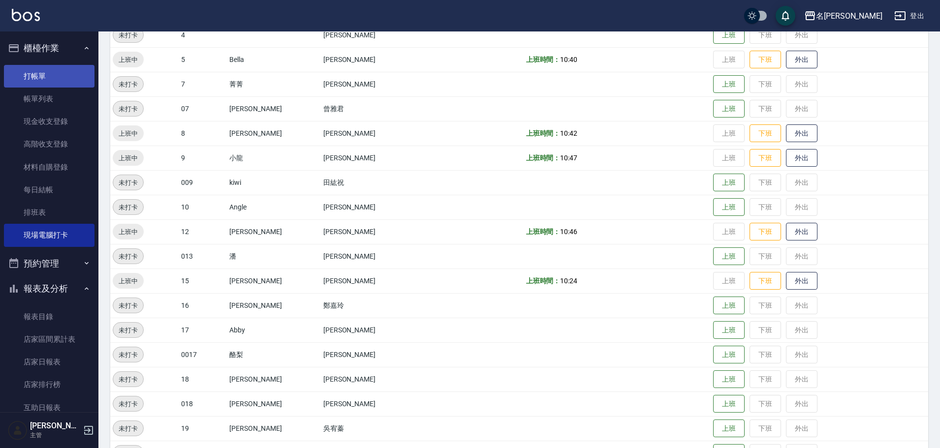
scroll to position [31, 0]
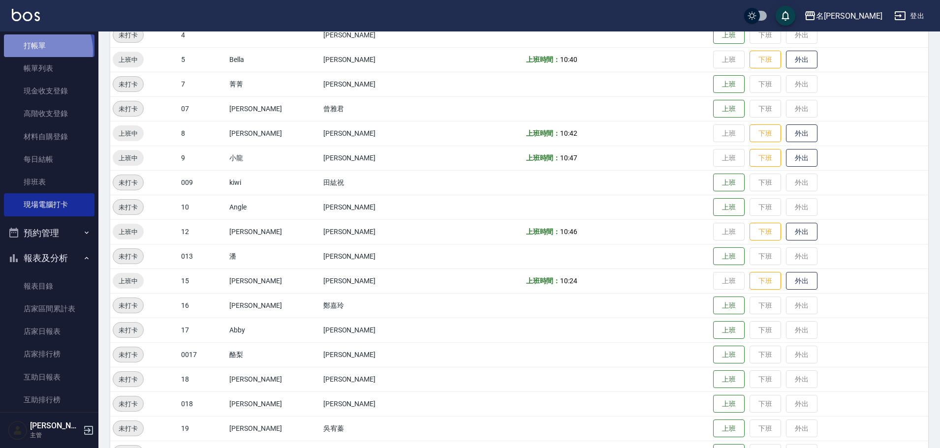
click at [37, 51] on link "打帳單" at bounding box center [49, 45] width 91 height 23
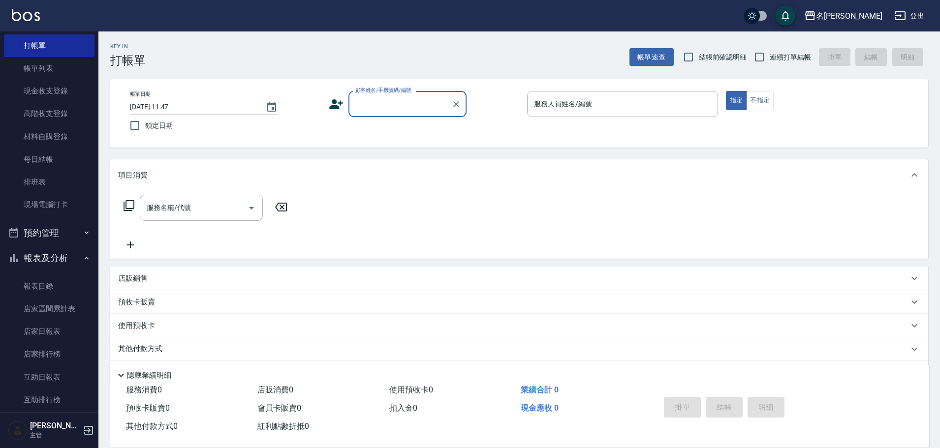
click at [414, 105] on input "顧客姓名/手機號碼/編號" at bounding box center [400, 103] width 94 height 17
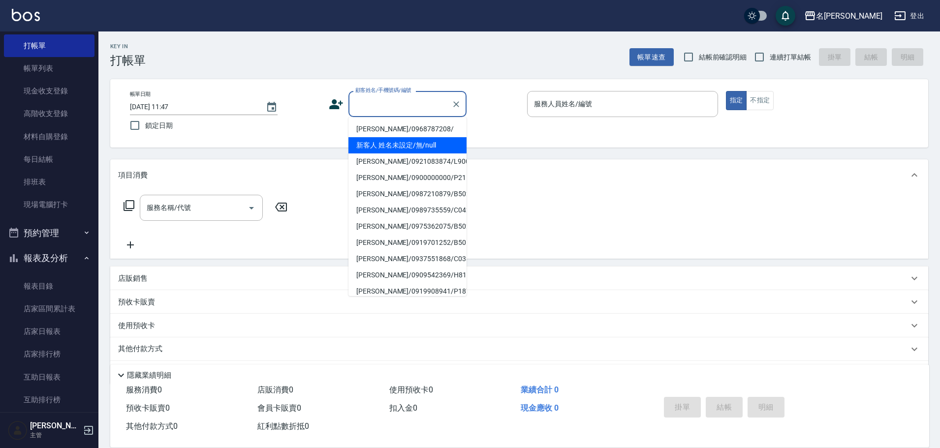
click at [424, 147] on li "新客人 姓名未設定/無/null" at bounding box center [407, 145] width 118 height 16
type input "新客人 姓名未設定/無/null"
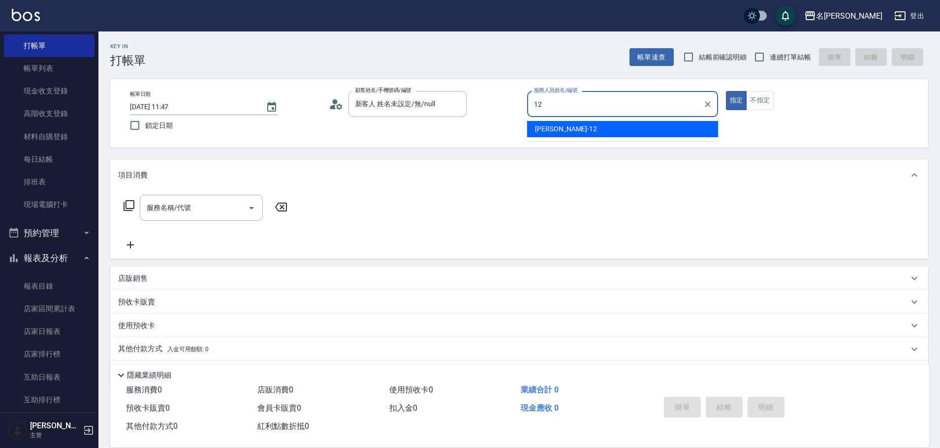
drag, startPoint x: 597, startPoint y: 120, endPoint x: 707, endPoint y: 130, distance: 109.7
click at [604, 120] on ul "[PERSON_NAME] -12" at bounding box center [622, 129] width 191 height 24
click at [669, 134] on div "[PERSON_NAME] -12" at bounding box center [622, 129] width 191 height 16
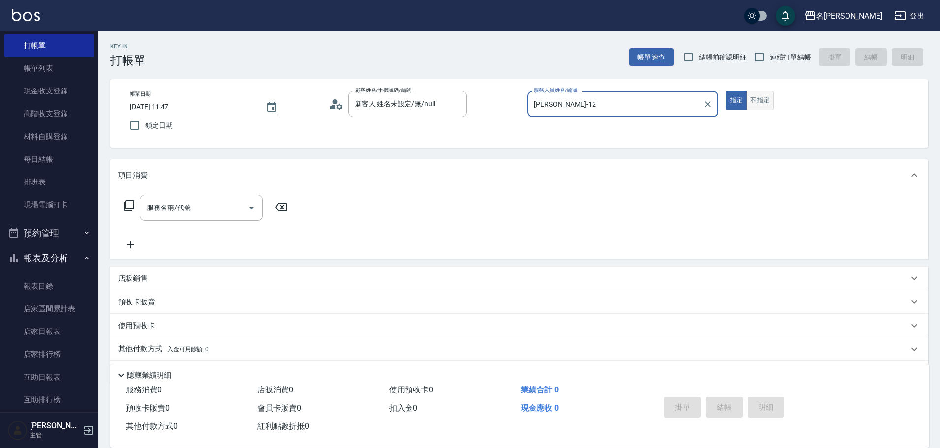
type input "[PERSON_NAME]-12"
click at [762, 106] on button "不指定" at bounding box center [760, 100] width 28 height 19
click at [124, 202] on icon at bounding box center [129, 206] width 12 height 12
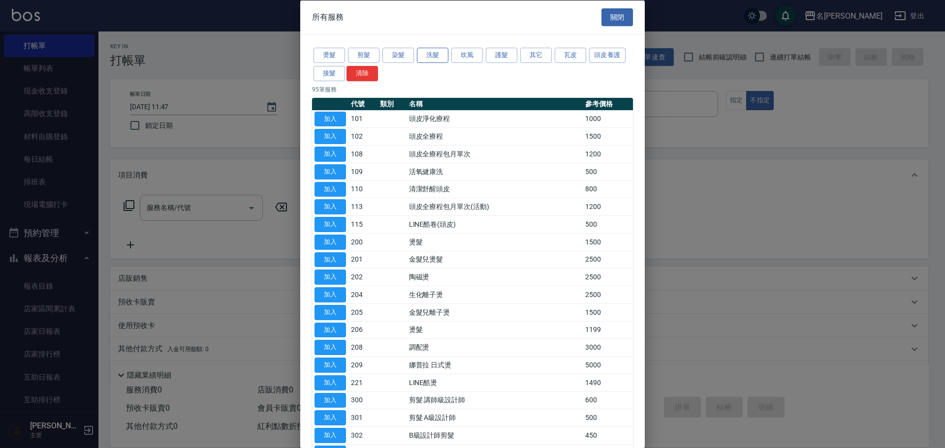
click at [434, 62] on button "洗髮" at bounding box center [432, 55] width 31 height 15
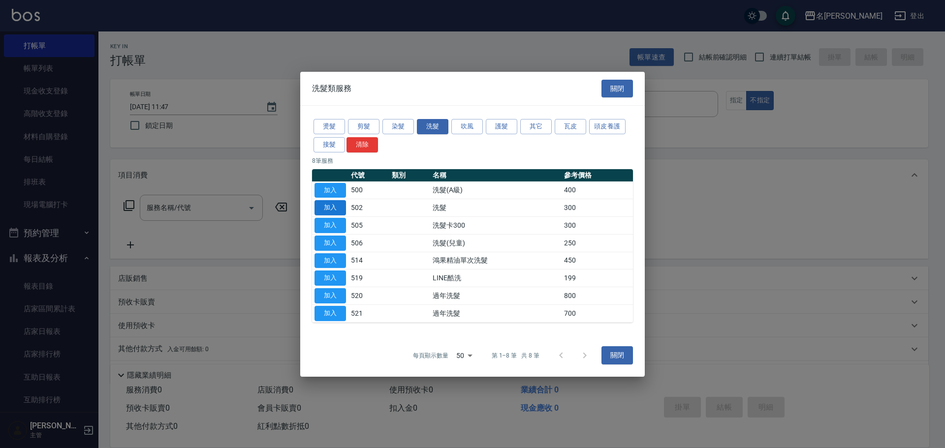
click at [341, 203] on button "加入" at bounding box center [329, 207] width 31 height 15
type input "洗髮(502)"
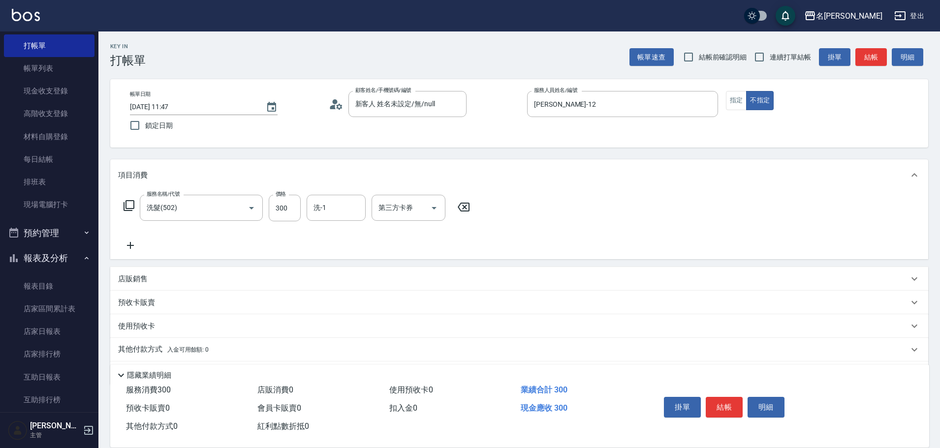
click at [127, 207] on icon at bounding box center [129, 206] width 12 height 12
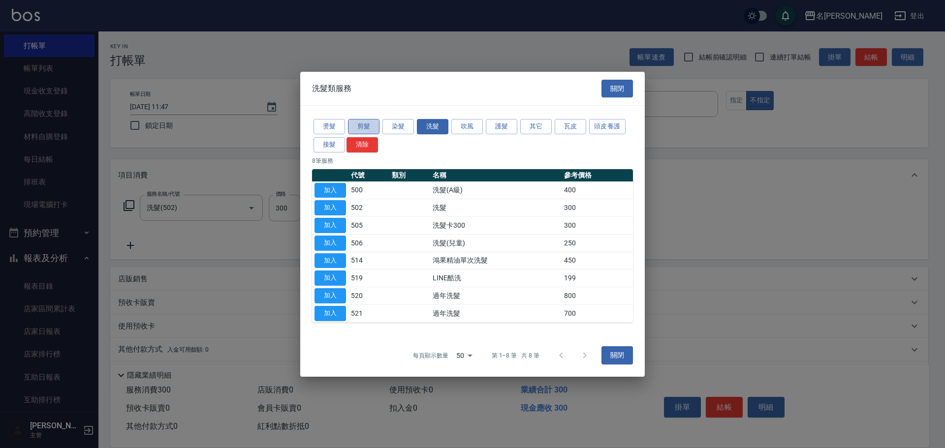
click at [365, 119] on button "剪髮" at bounding box center [363, 126] width 31 height 15
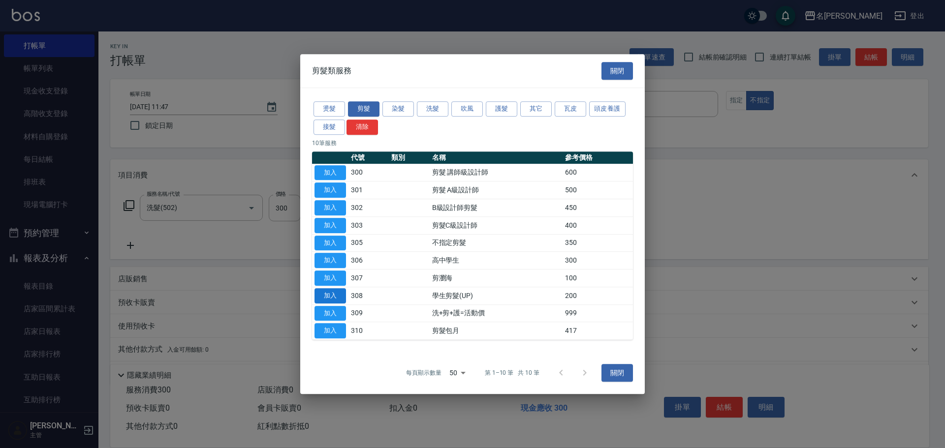
click at [327, 294] on button "加入" at bounding box center [329, 295] width 31 height 15
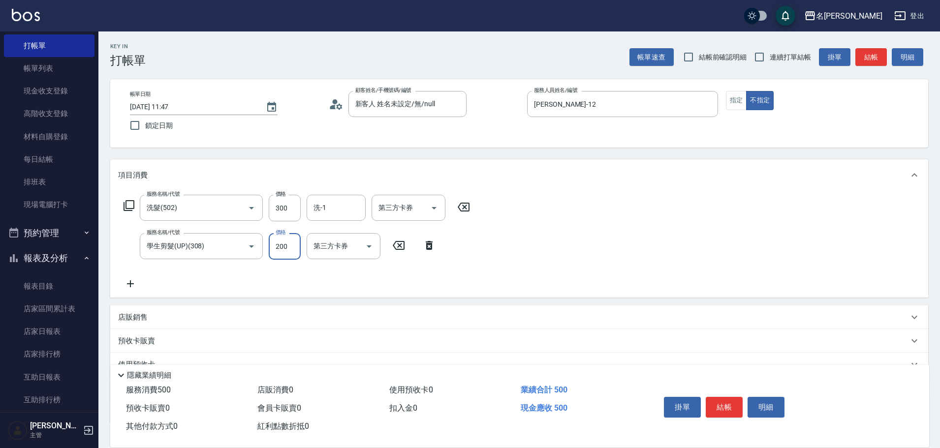
click at [276, 252] on input "200" at bounding box center [285, 246] width 32 height 27
type input "250"
click at [283, 215] on input "300" at bounding box center [285, 208] width 32 height 27
type input "300"
click at [721, 400] on button "結帳" at bounding box center [724, 407] width 37 height 21
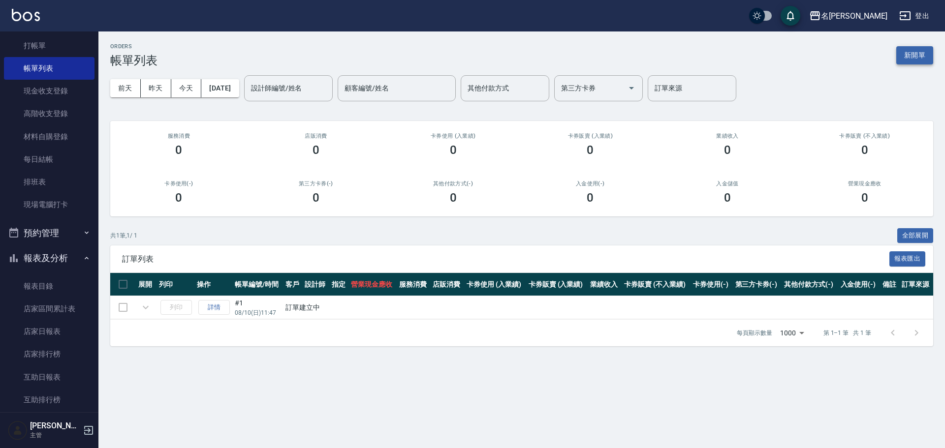
click at [930, 61] on button "新開單" at bounding box center [914, 55] width 37 height 18
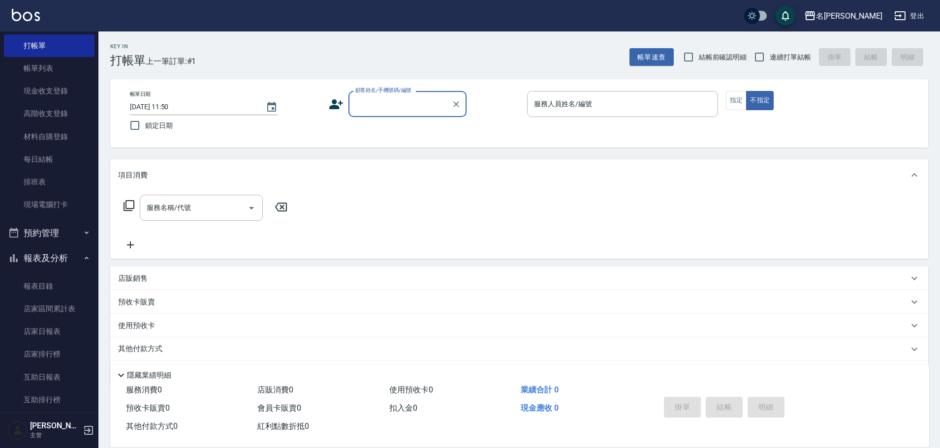
click at [419, 100] on input "顧客姓名/手機號碼/編號" at bounding box center [400, 103] width 94 height 17
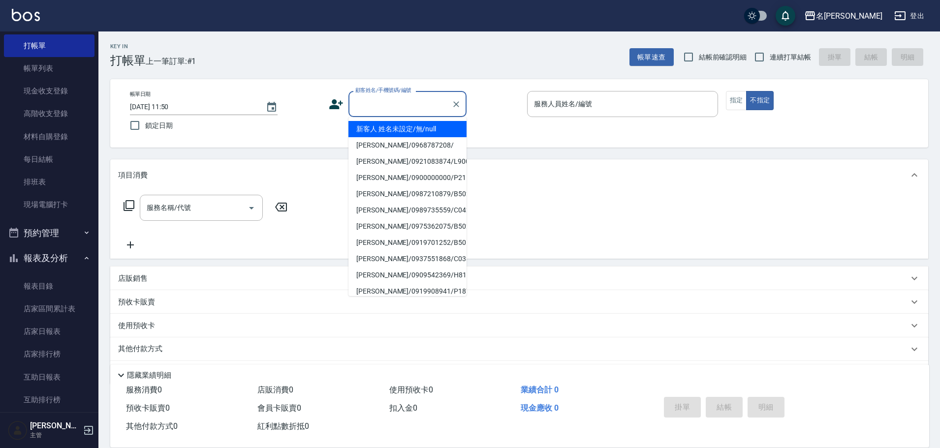
click at [399, 128] on li "新客人 姓名未設定/無/null" at bounding box center [407, 129] width 118 height 16
type input "新客人 姓名未設定/無/null"
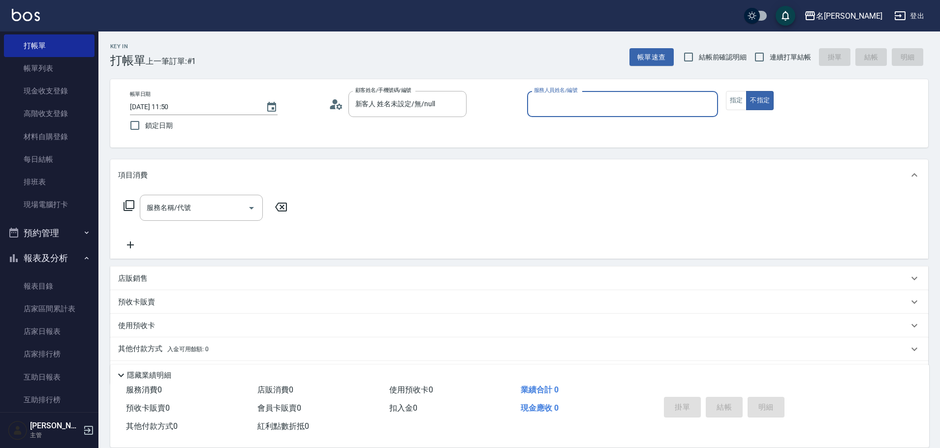
click at [580, 99] on input "服務人員姓名/編號" at bounding box center [622, 103] width 182 height 17
type input "小龍-9"
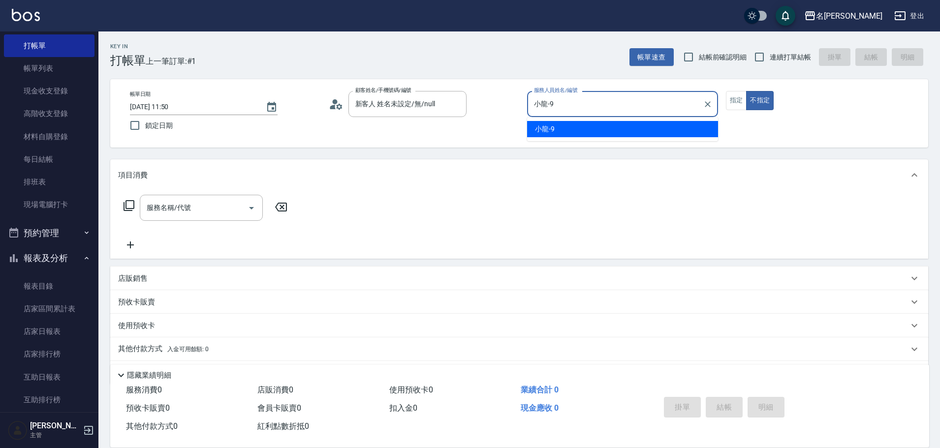
type button "false"
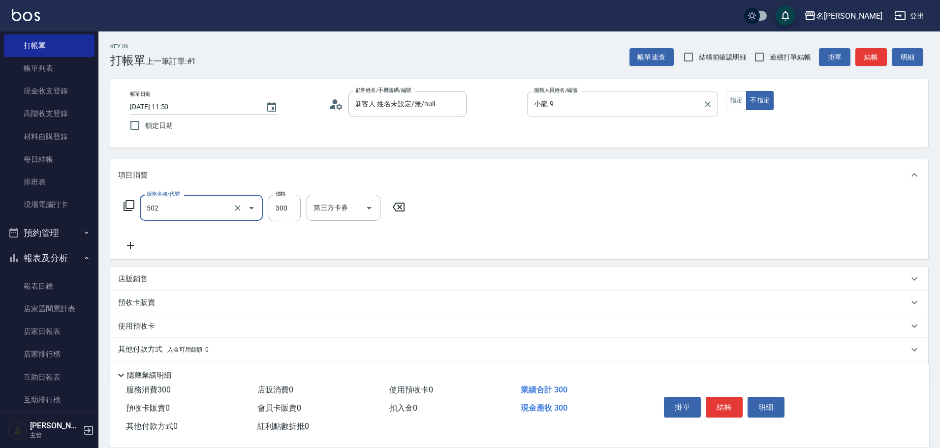
type input "洗髮(502)"
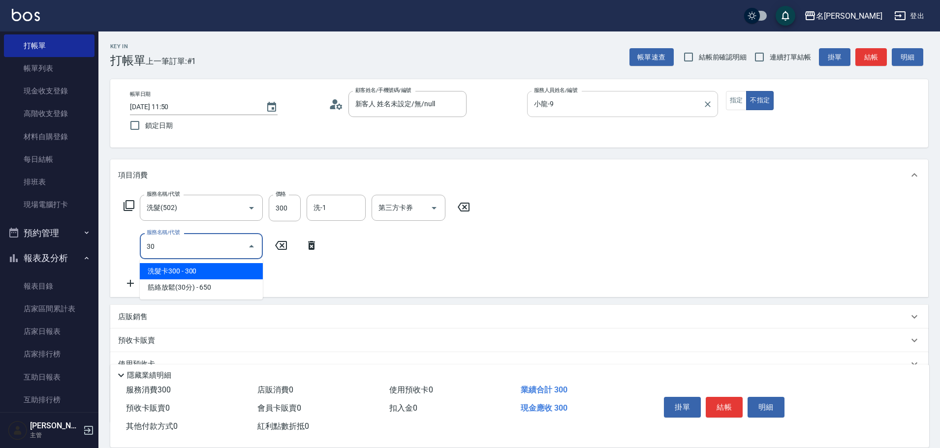
type input "305"
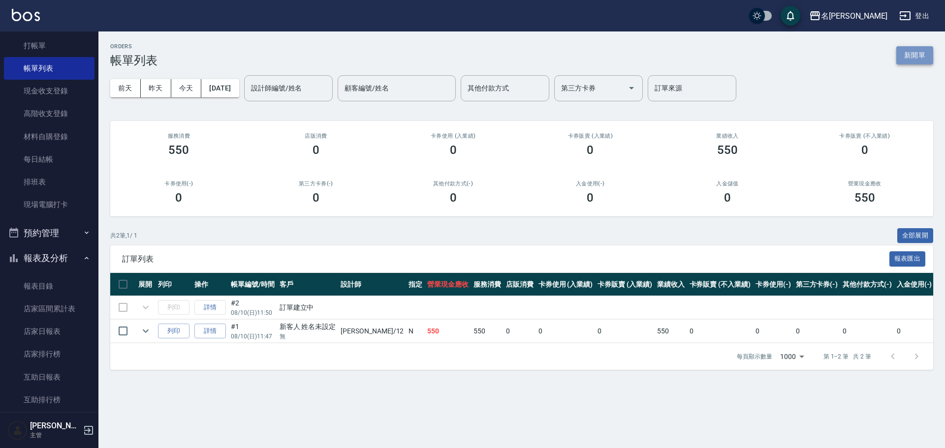
click at [920, 50] on button "新開單" at bounding box center [914, 55] width 37 height 18
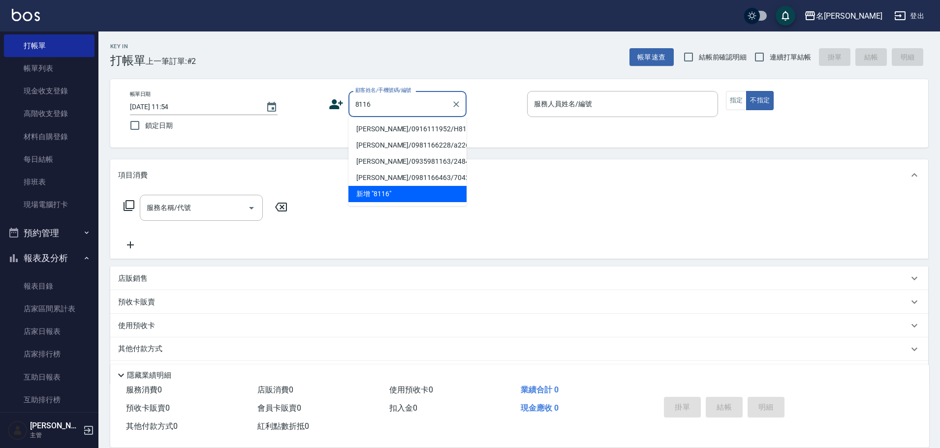
click at [373, 136] on li "[PERSON_NAME]/0916111952/H8116" at bounding box center [407, 129] width 118 height 16
type input "[PERSON_NAME]/0916111952/H8116"
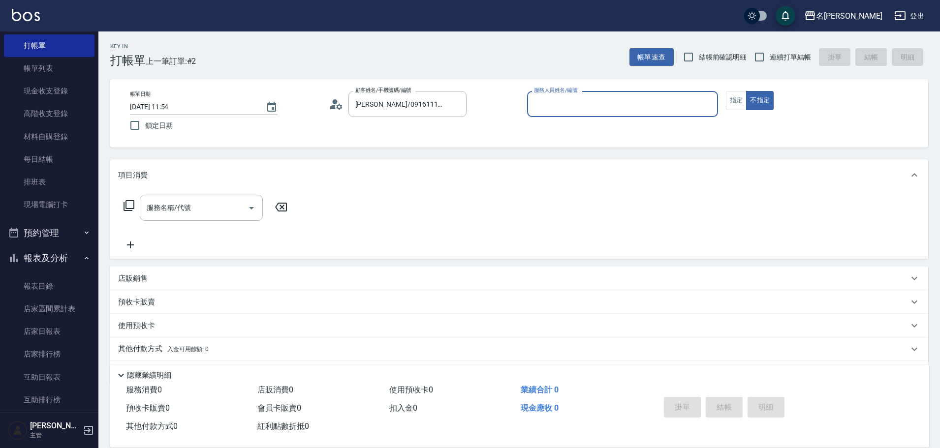
click at [338, 108] on icon at bounding box center [339, 106] width 6 height 6
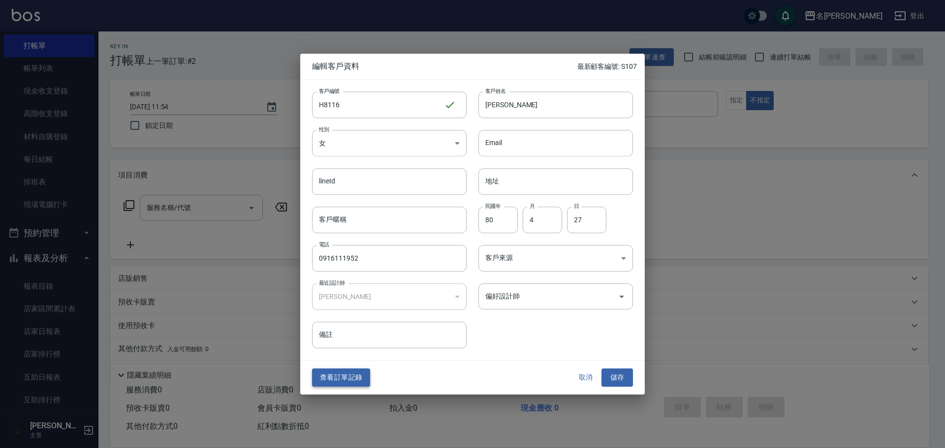
click at [330, 384] on button "查看訂單記錄" at bounding box center [341, 378] width 58 height 18
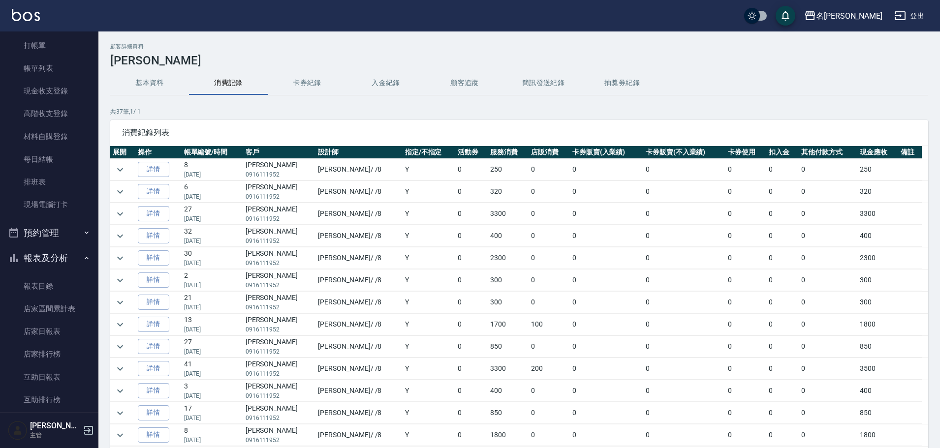
click at [127, 261] on td at bounding box center [122, 259] width 25 height 22
click at [119, 261] on icon "expand row" at bounding box center [120, 258] width 12 height 12
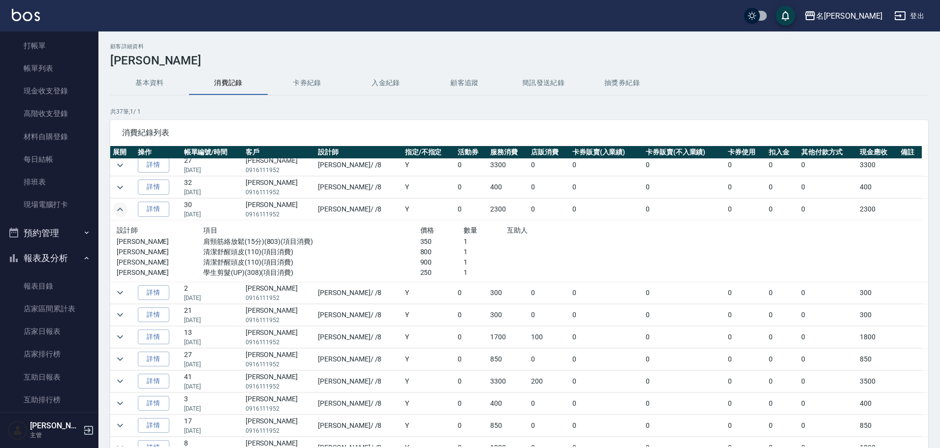
scroll to position [98, 0]
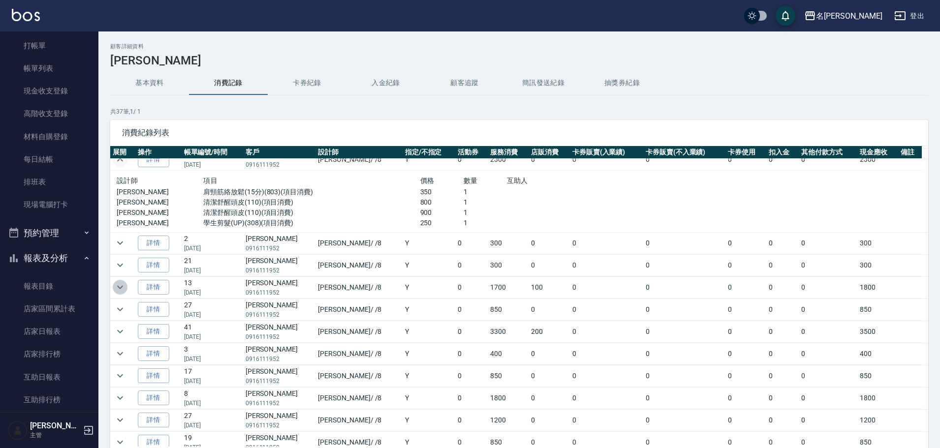
click at [125, 283] on icon "expand row" at bounding box center [120, 287] width 12 height 12
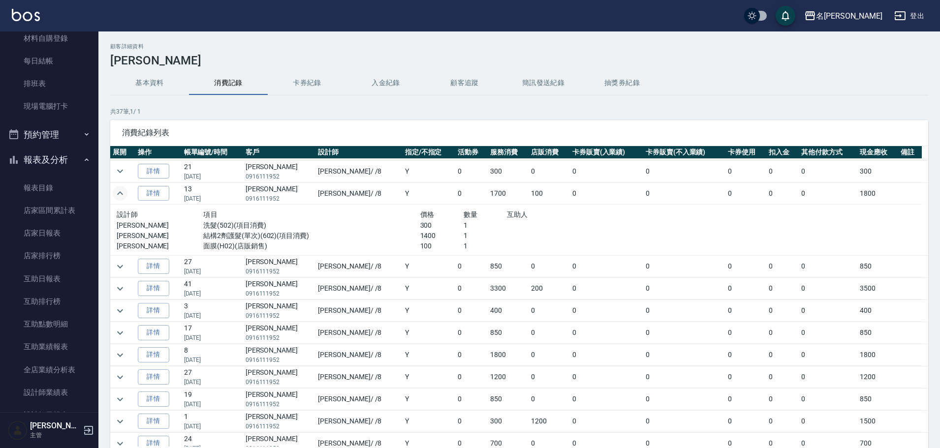
scroll to position [197, 0]
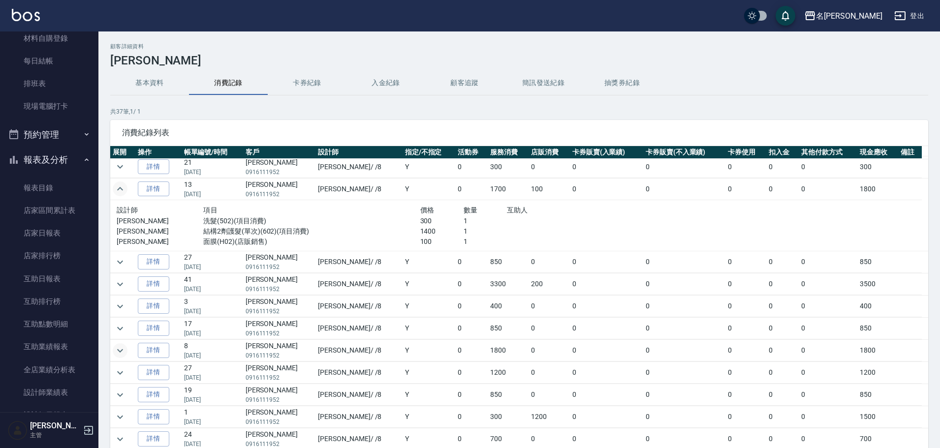
click at [116, 349] on icon "expand row" at bounding box center [120, 351] width 12 height 12
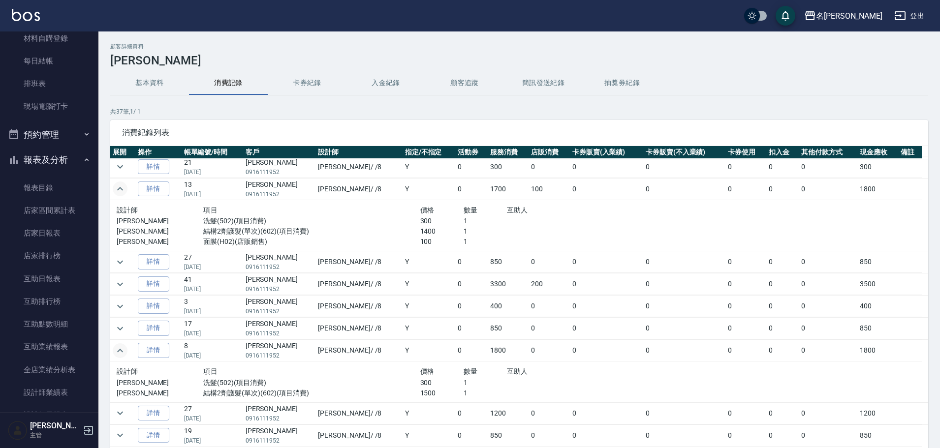
scroll to position [246, 0]
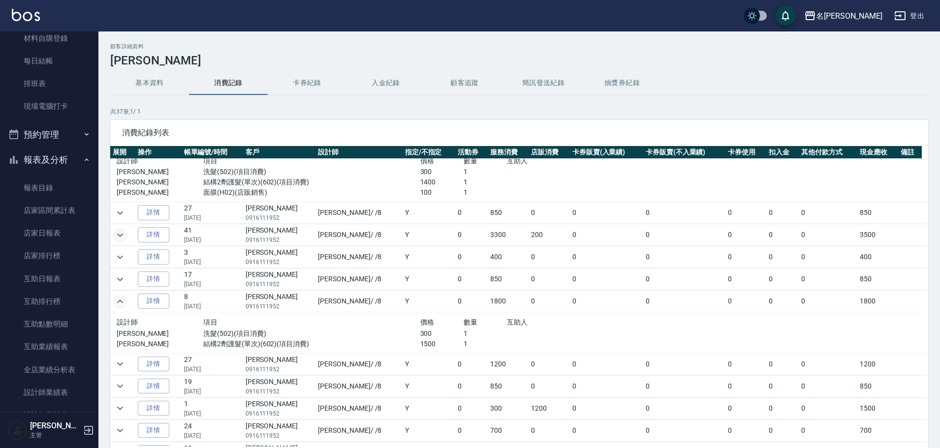
click at [121, 238] on icon "expand row" at bounding box center [120, 235] width 12 height 12
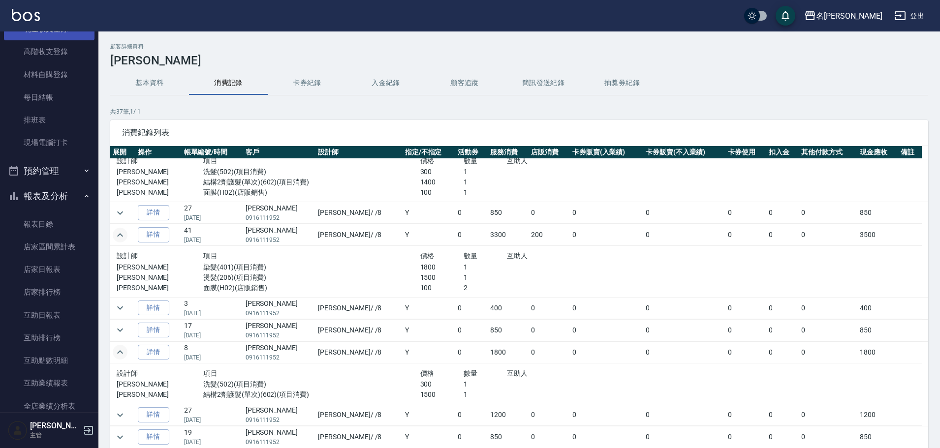
scroll to position [0, 0]
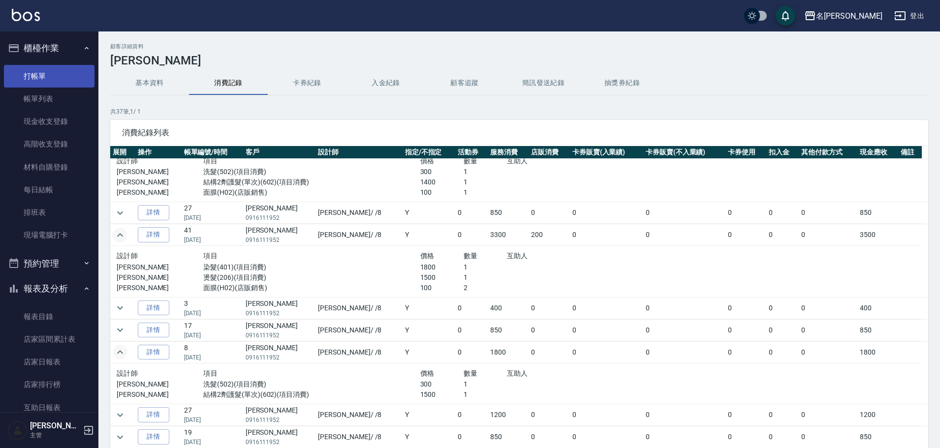
click at [23, 71] on link "打帳單" at bounding box center [49, 76] width 91 height 23
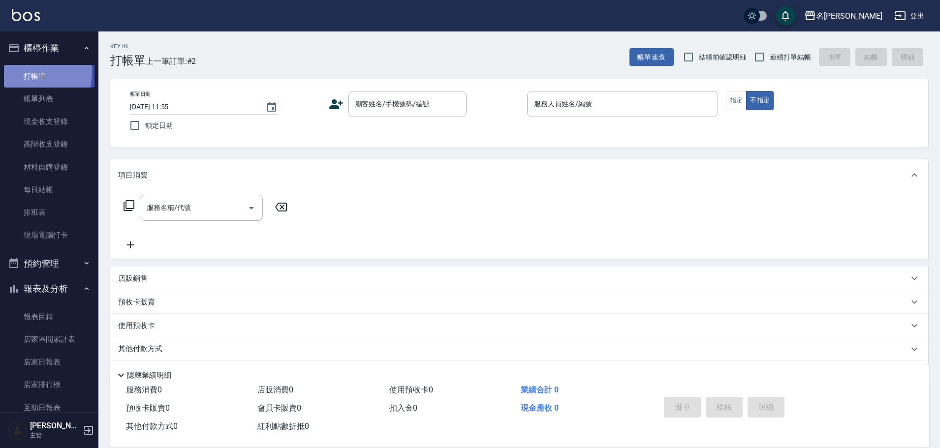
click at [23, 71] on link "打帳單" at bounding box center [49, 76] width 91 height 23
click at [411, 109] on input "顧客姓名/手機號碼/編號" at bounding box center [400, 103] width 94 height 17
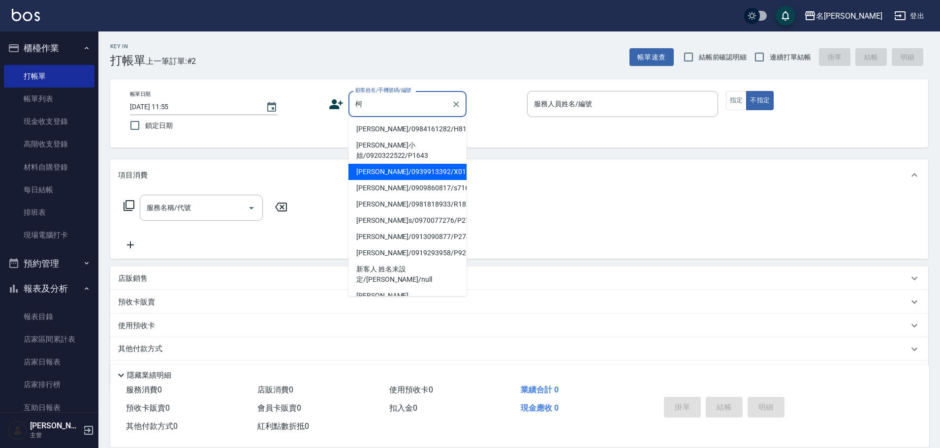
click at [385, 164] on li "[PERSON_NAME]/0939913392/X016" at bounding box center [407, 172] width 118 height 16
type input "[PERSON_NAME]/0939913392/X016"
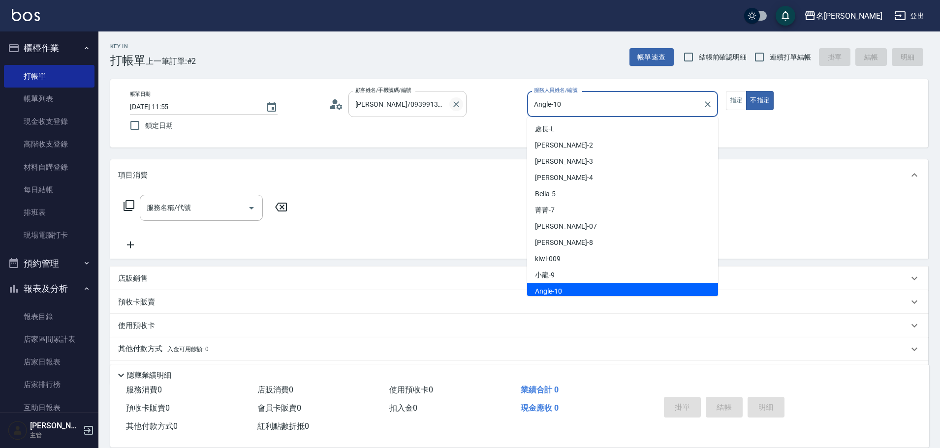
scroll to position [3, 0]
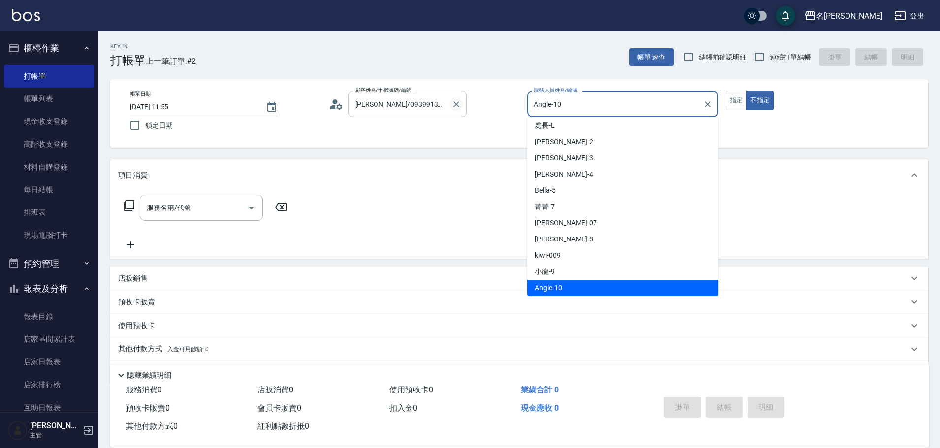
drag, startPoint x: 602, startPoint y: 104, endPoint x: 458, endPoint y: 106, distance: 144.2
click at [458, 105] on div "帳單日期 [DATE] 11:55 鎖定日期 顧客姓名/手機號碼/編號 [PERSON_NAME]/0939913392/X016 顧客姓名/手機號碼/編號 …" at bounding box center [519, 113] width 794 height 45
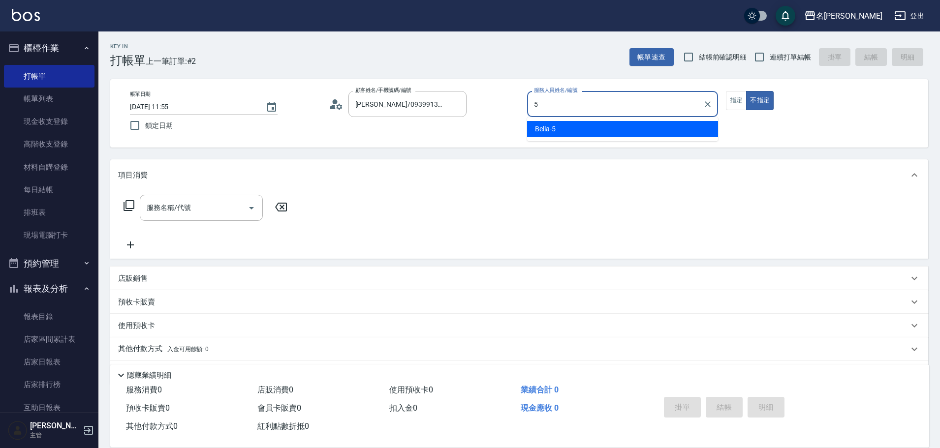
type input "Bella-5"
type button "false"
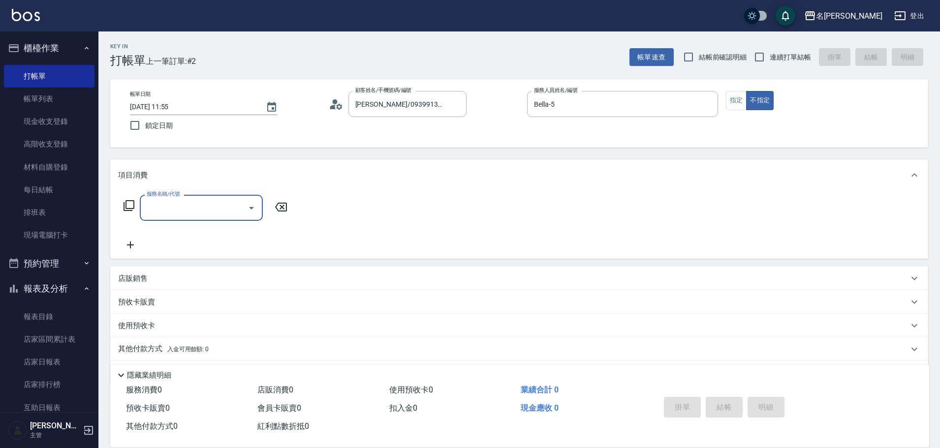
click at [196, 214] on input "服務名稱/代號" at bounding box center [193, 207] width 99 height 17
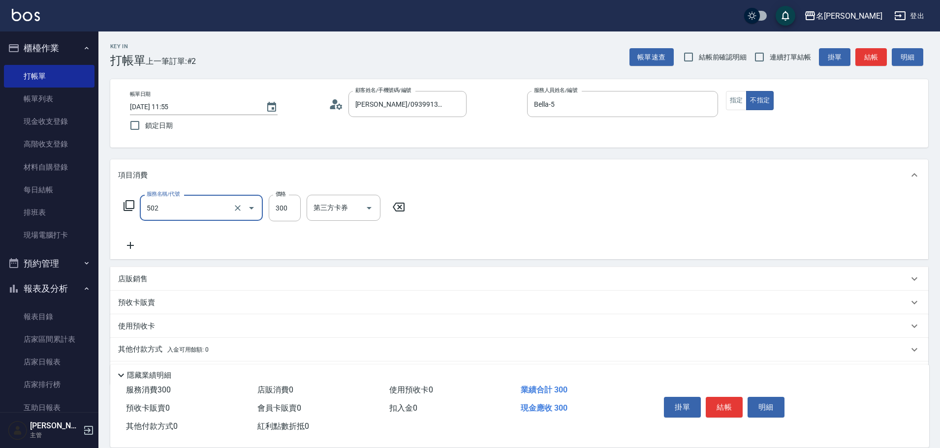
type input "洗髮(502)"
click at [133, 241] on icon at bounding box center [130, 246] width 25 height 12
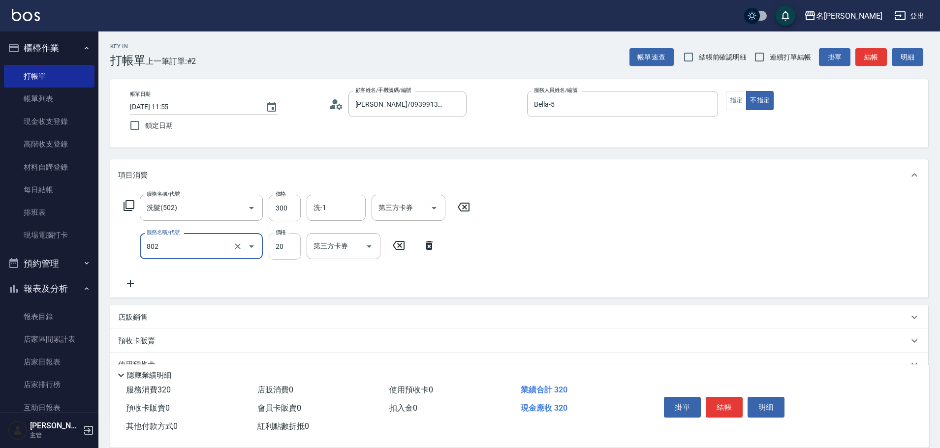
type input "潤絲(802)"
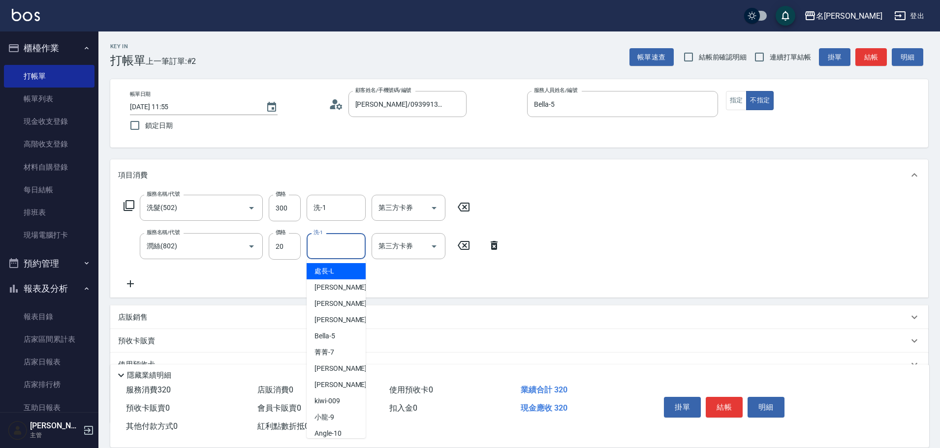
click at [334, 245] on input "洗-1" at bounding box center [336, 246] width 50 height 17
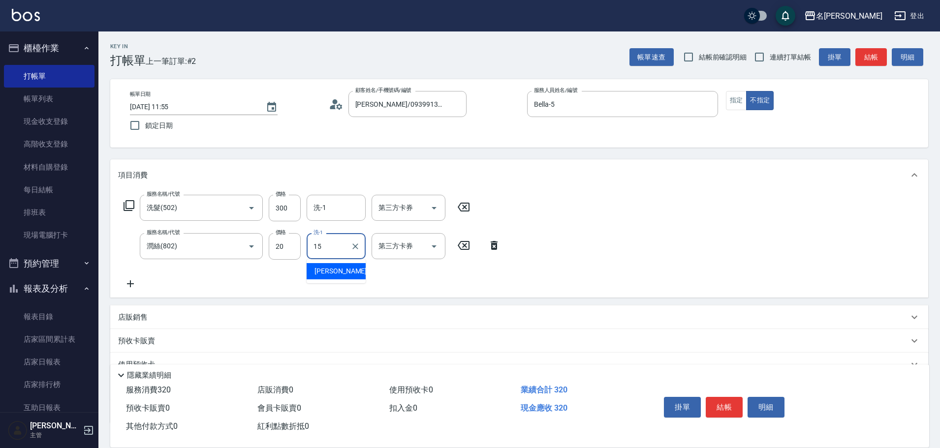
type input "慈均-15"
drag, startPoint x: 323, startPoint y: 205, endPoint x: 332, endPoint y: 206, distance: 8.4
click at [323, 206] on input "洗-1" at bounding box center [336, 207] width 50 height 17
type input "慈均-15"
click at [129, 281] on icon at bounding box center [130, 284] width 25 height 12
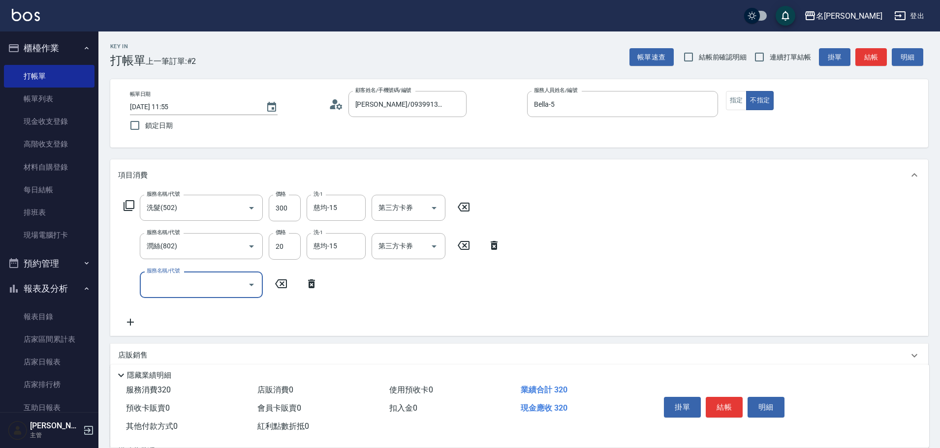
click at [142, 287] on div "服務名稱/代號" at bounding box center [201, 285] width 123 height 26
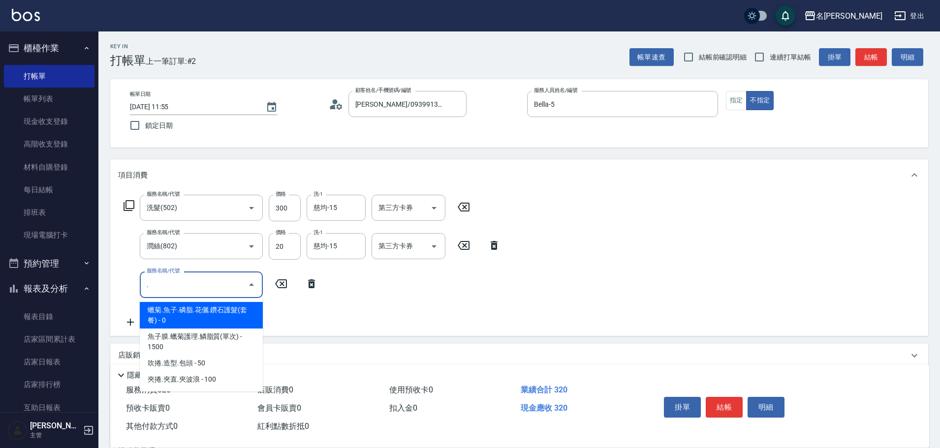
type input "蠟菊.魚子.磷脂.花儷.鑽石護髮(套餐)(606)"
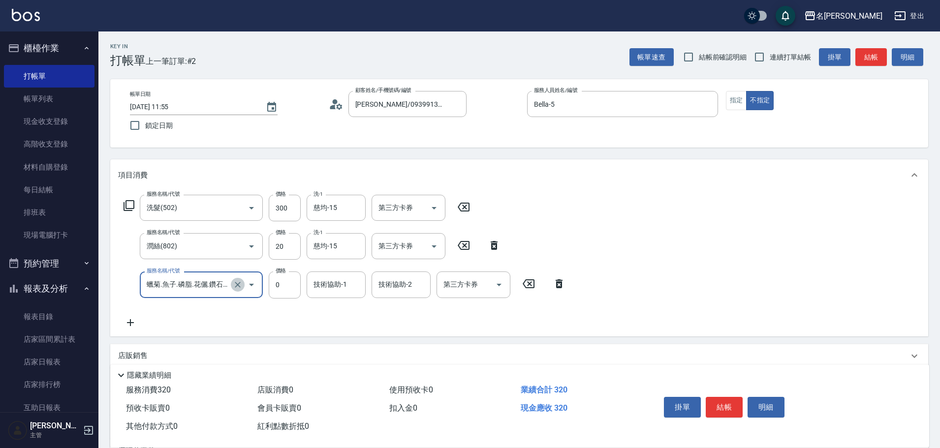
click at [240, 286] on icon "Clear" at bounding box center [238, 285] width 10 height 10
type input "高中學生(306)"
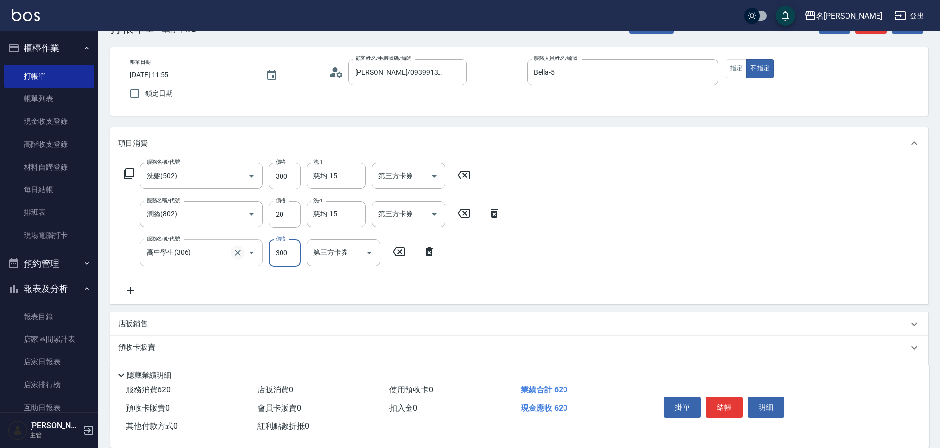
scroll to position [49, 0]
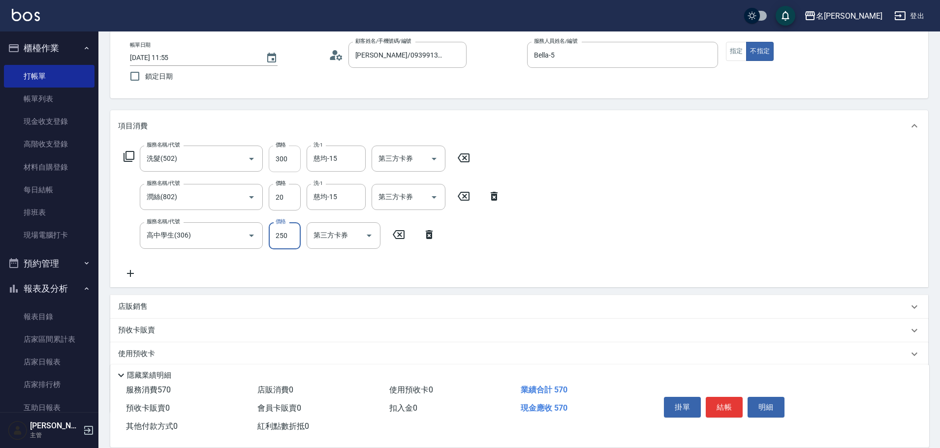
type input "250"
click at [286, 157] on input "300" at bounding box center [285, 159] width 32 height 27
click at [288, 159] on input "25" at bounding box center [285, 159] width 32 height 27
type input "250"
click at [283, 244] on input "250" at bounding box center [285, 235] width 32 height 27
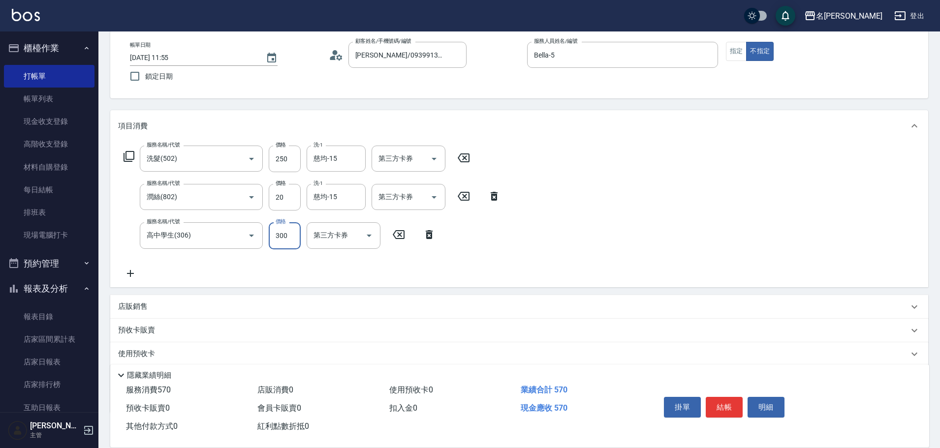
type input "300"
click at [140, 269] on icon at bounding box center [130, 274] width 25 height 12
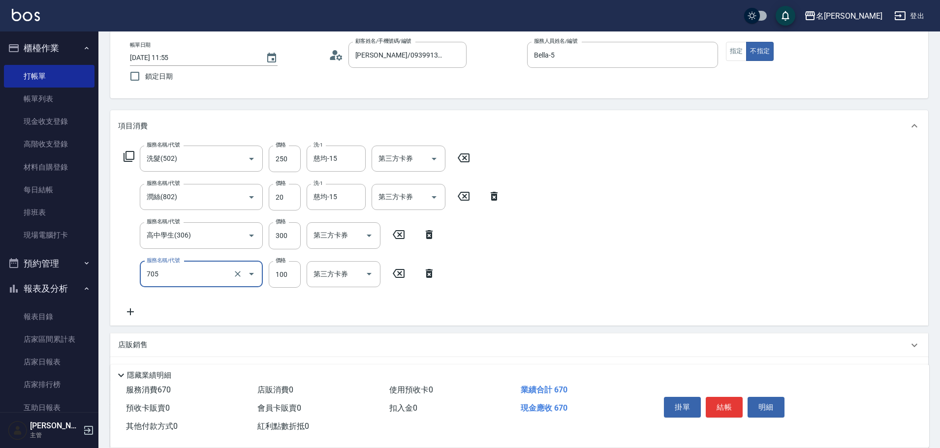
type input "夾捲.夾直.夾波浪(705)"
click at [128, 314] on icon at bounding box center [130, 312] width 25 height 12
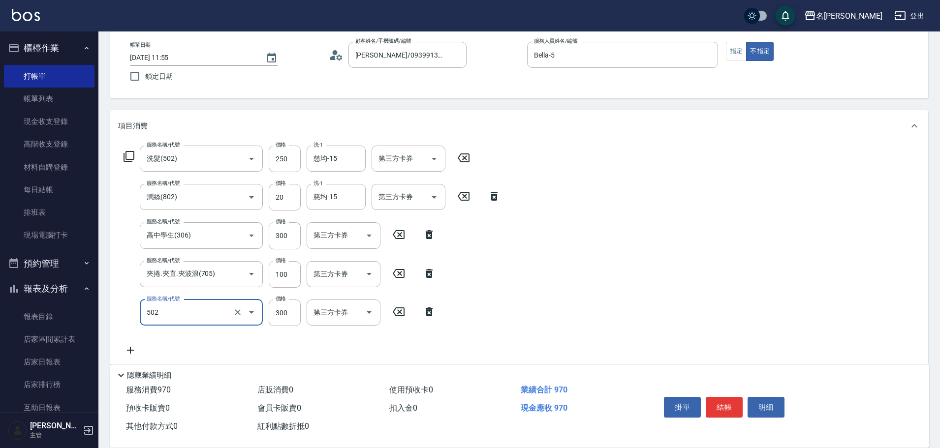
type input "洗髮(502)"
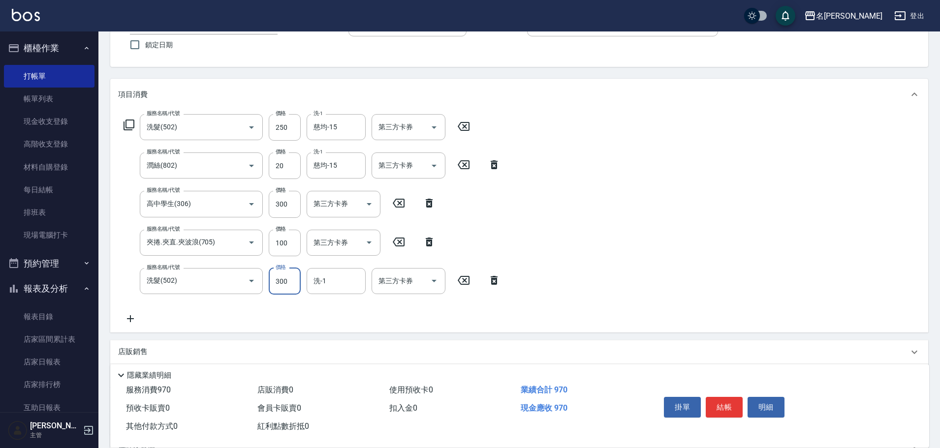
scroll to position [98, 0]
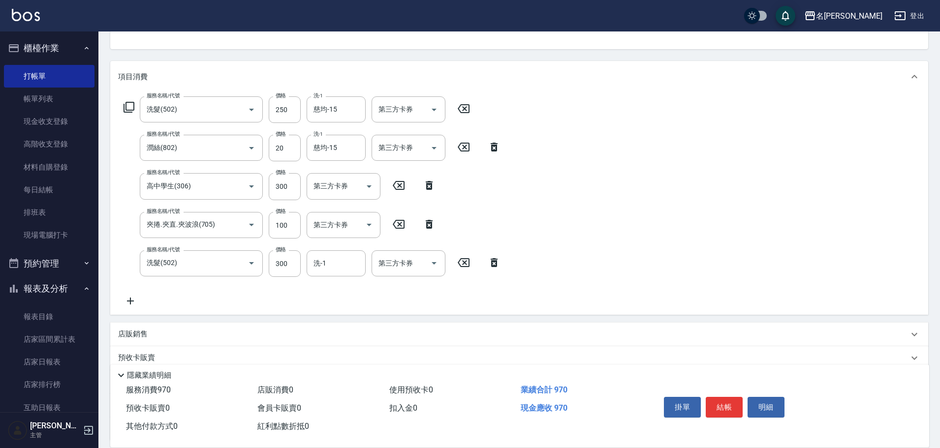
click at [131, 295] on icon at bounding box center [130, 301] width 25 height 12
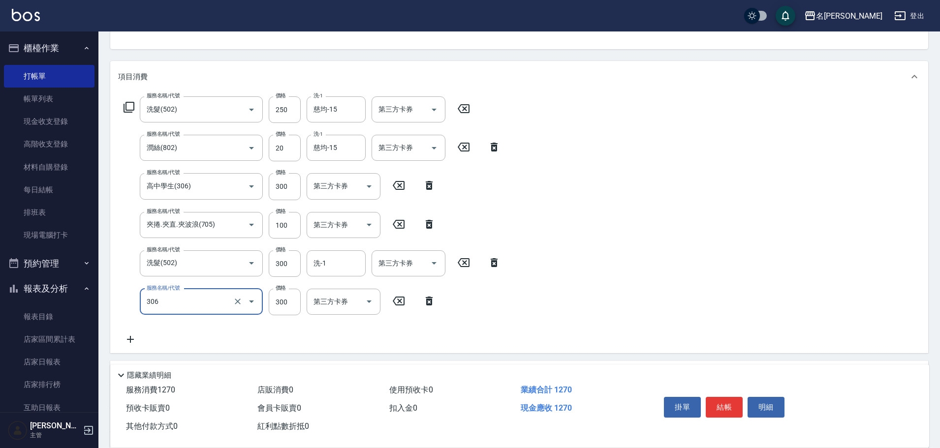
type input "高中學生(306)"
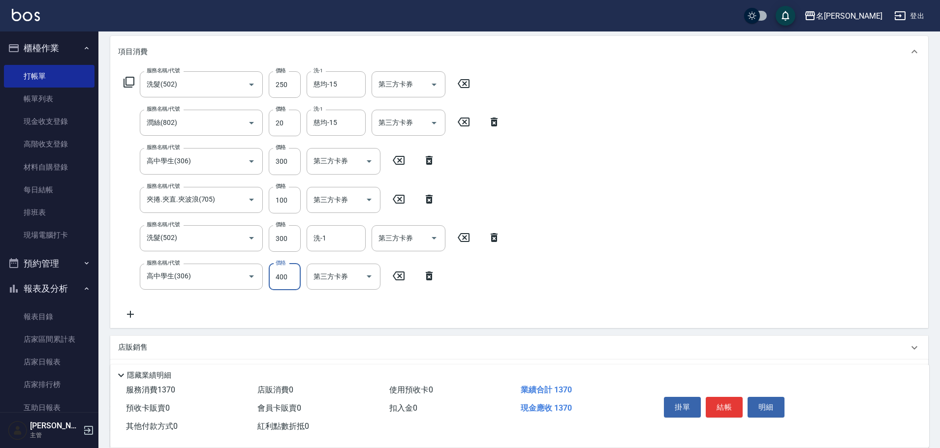
type input "400"
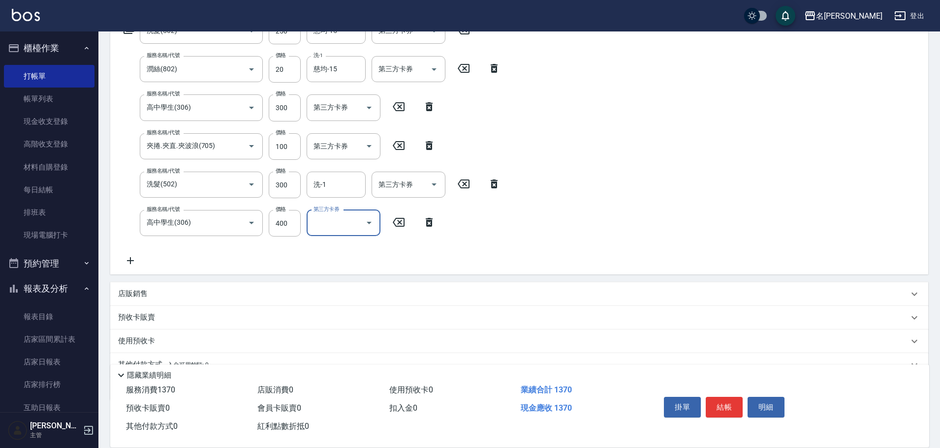
scroll to position [197, 0]
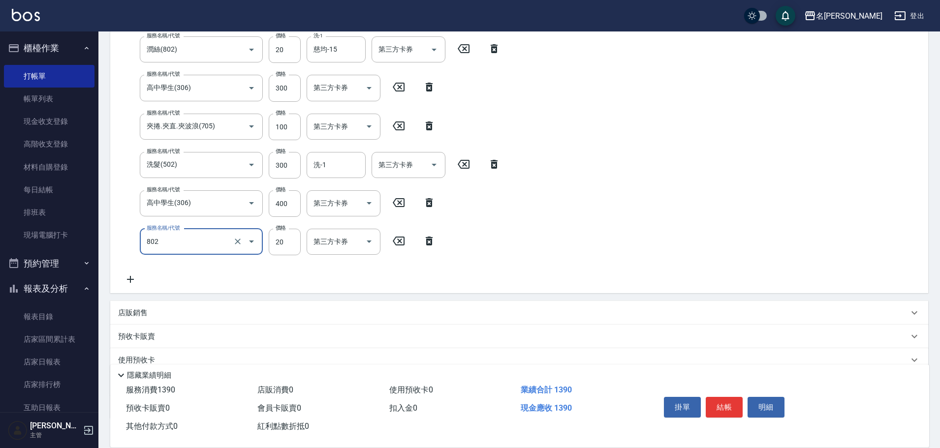
type input "潤絲(802)"
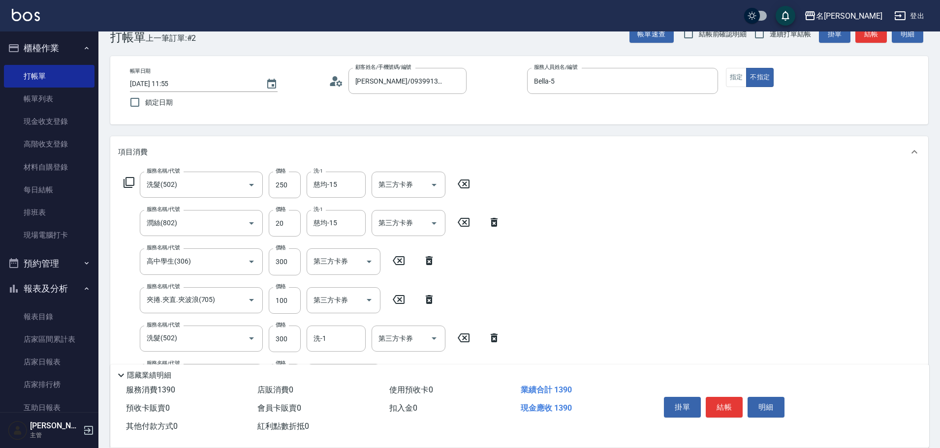
scroll to position [0, 0]
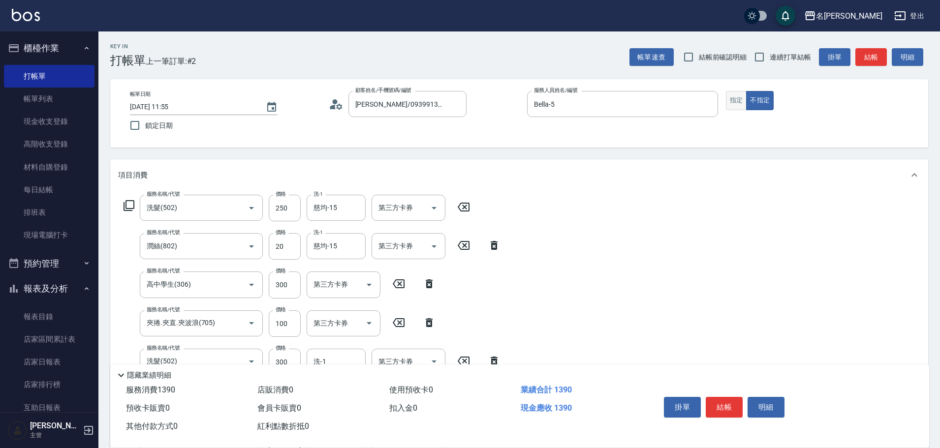
click at [729, 105] on button "指定" at bounding box center [736, 100] width 21 height 19
click at [875, 62] on button "結帳" at bounding box center [870, 57] width 31 height 18
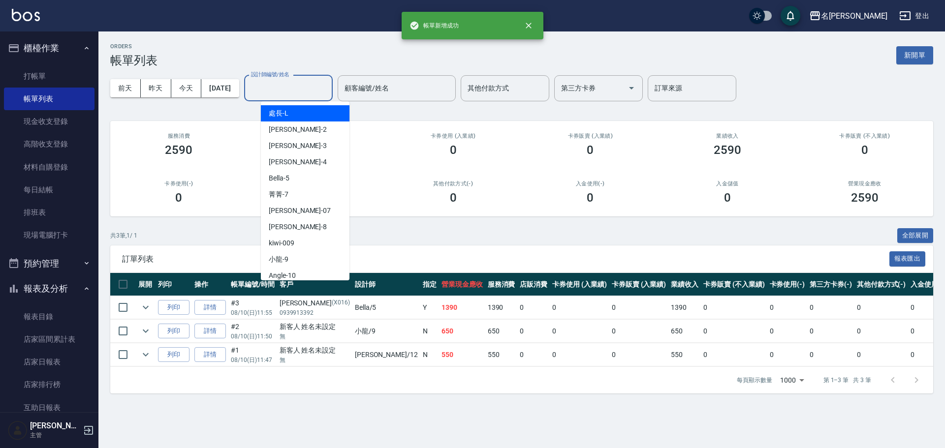
click at [328, 93] on input "設計師編號/姓名" at bounding box center [288, 88] width 80 height 17
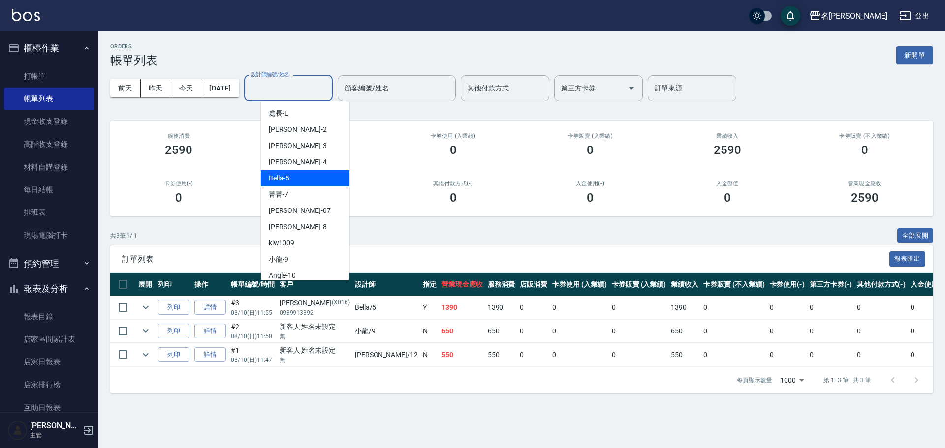
click at [338, 176] on div "Bella -5" at bounding box center [305, 178] width 89 height 16
type input "Bella-5"
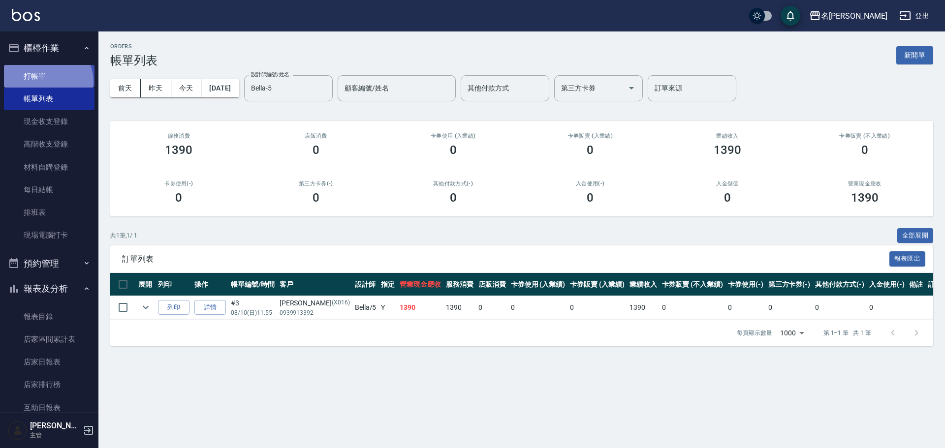
click at [46, 82] on link "打帳單" at bounding box center [49, 76] width 91 height 23
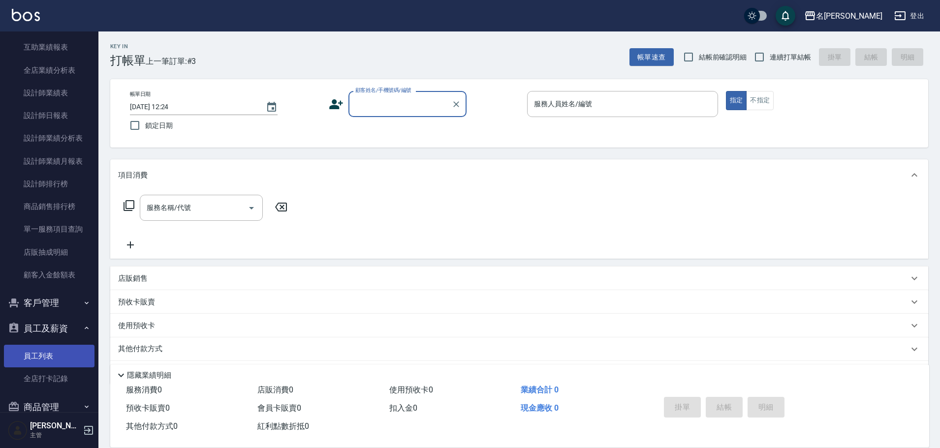
scroll to position [443, 0]
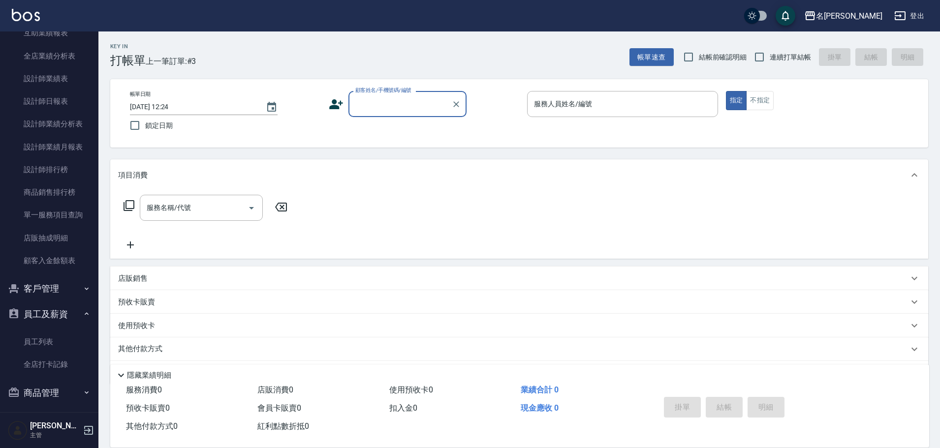
click at [67, 282] on button "客戶管理" at bounding box center [49, 289] width 91 height 26
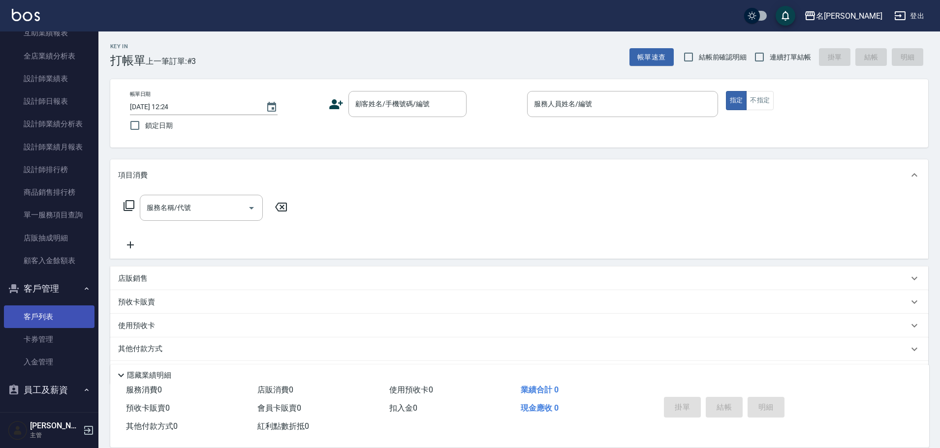
click at [55, 323] on link "客戶列表" at bounding box center [49, 317] width 91 height 23
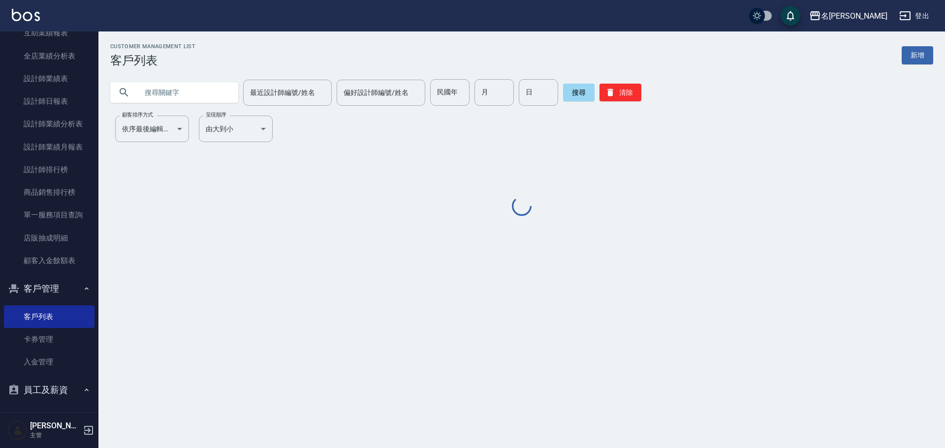
click at [209, 89] on input "text" at bounding box center [184, 92] width 93 height 27
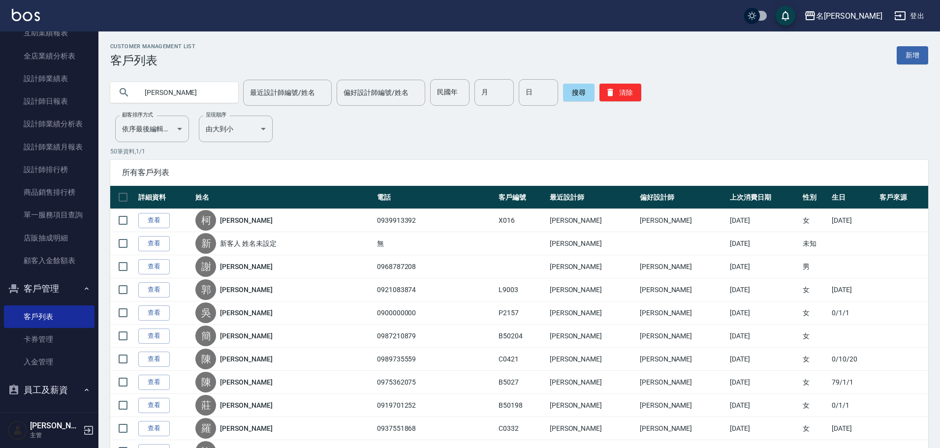
type input "[PERSON_NAME]"
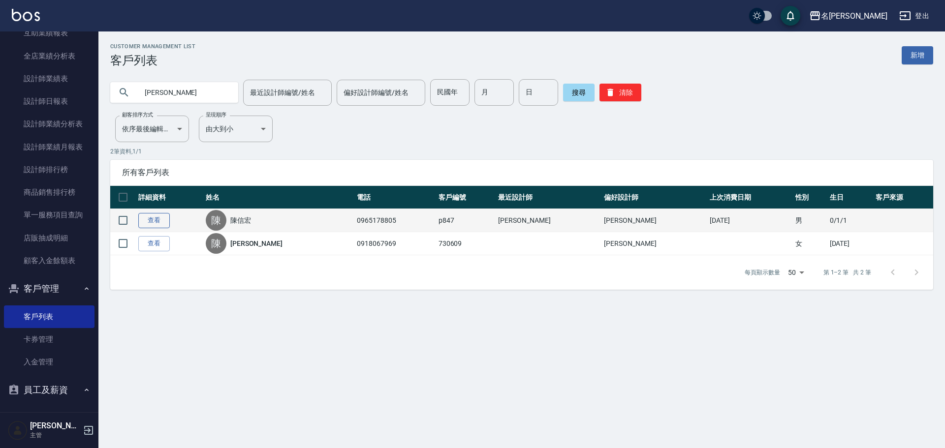
click at [157, 220] on link "查看" at bounding box center [153, 220] width 31 height 15
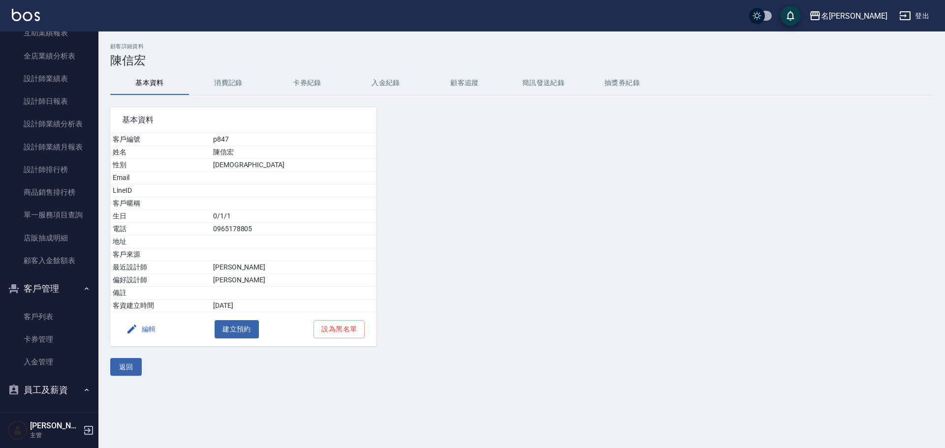
click at [236, 90] on button "消費記錄" at bounding box center [228, 83] width 79 height 24
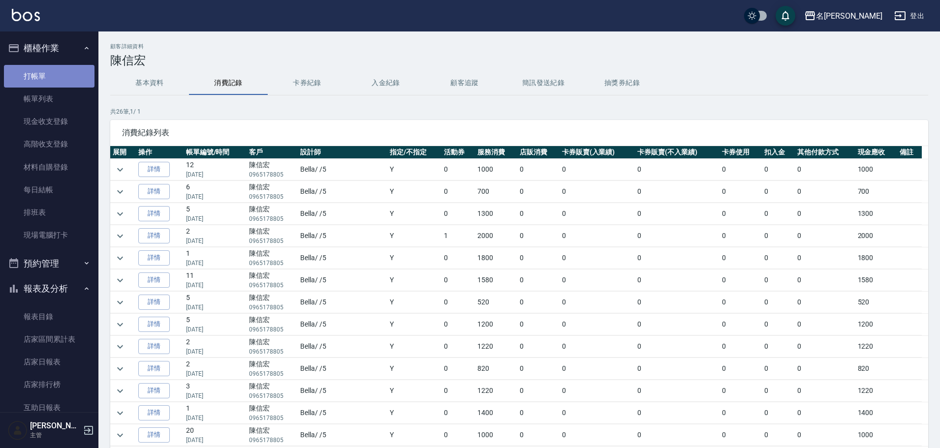
click at [60, 76] on link "打帳單" at bounding box center [49, 76] width 91 height 23
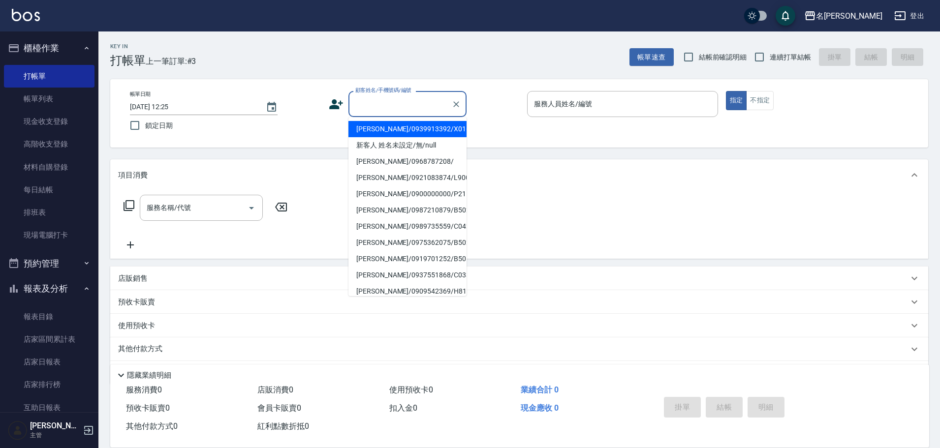
click at [365, 101] on input "顧客姓名/手機號碼/編號" at bounding box center [400, 103] width 94 height 17
click at [403, 145] on li "新客人 姓名未設定/無/null" at bounding box center [407, 145] width 118 height 16
type input "新客人 姓名未設定/無/null"
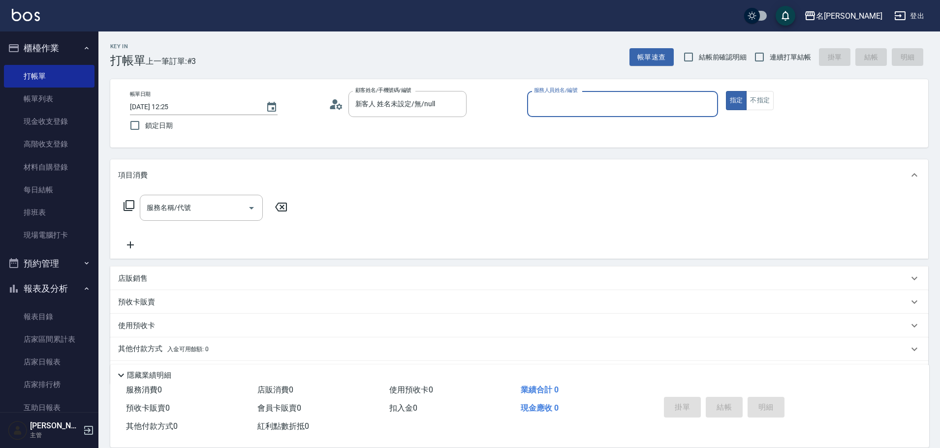
click at [563, 100] on input "服務人員姓名/編號" at bounding box center [622, 103] width 182 height 17
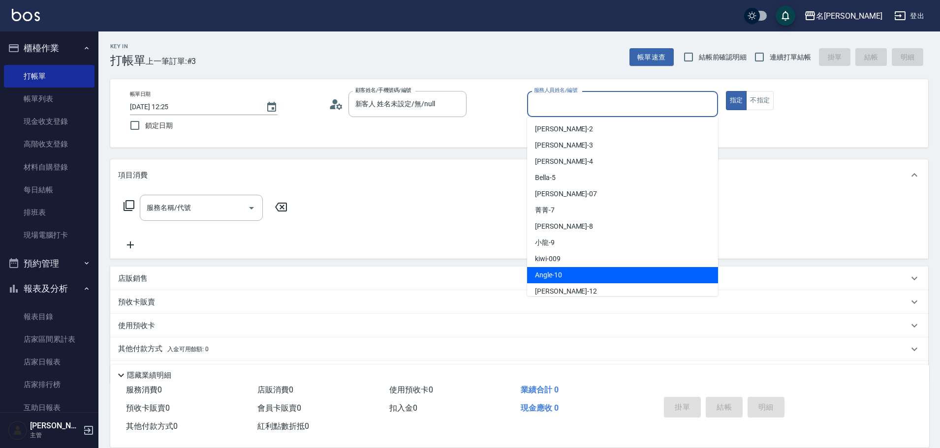
click at [584, 281] on div "Angle -10" at bounding box center [622, 275] width 191 height 16
type input "Angle-10"
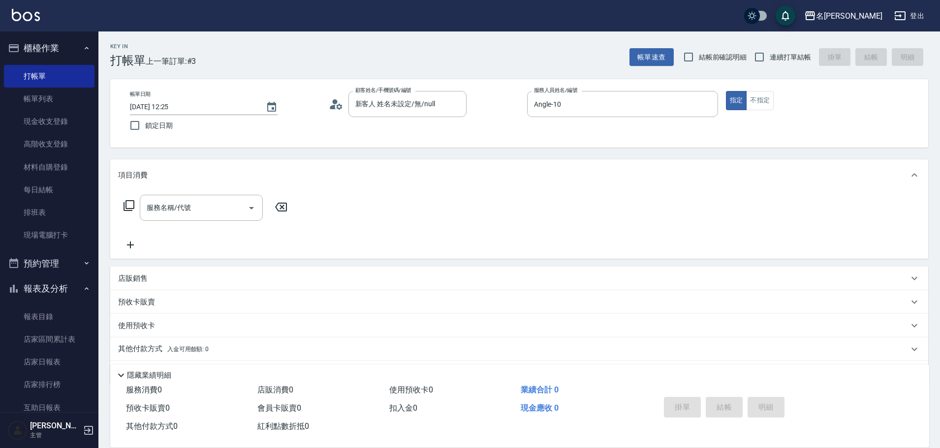
click at [127, 203] on icon at bounding box center [129, 206] width 12 height 12
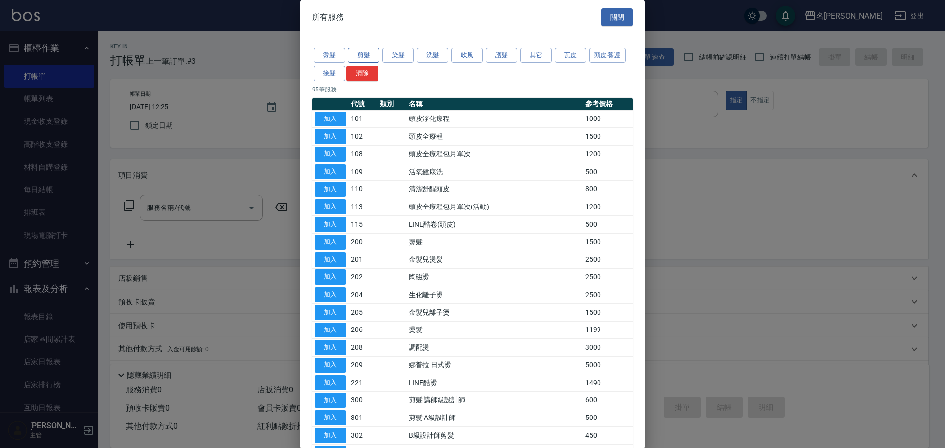
click at [359, 54] on button "剪髮" at bounding box center [363, 55] width 31 height 15
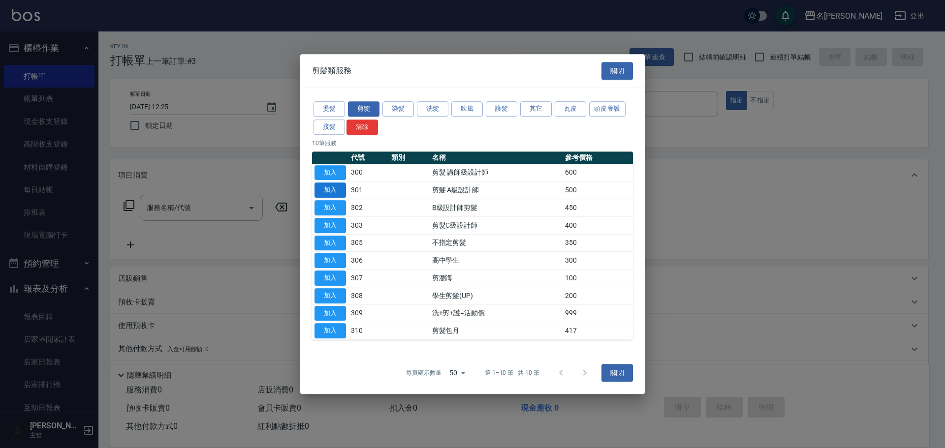
click at [334, 189] on button "加入" at bounding box center [329, 190] width 31 height 15
type input "剪髮 A級設計師(301)"
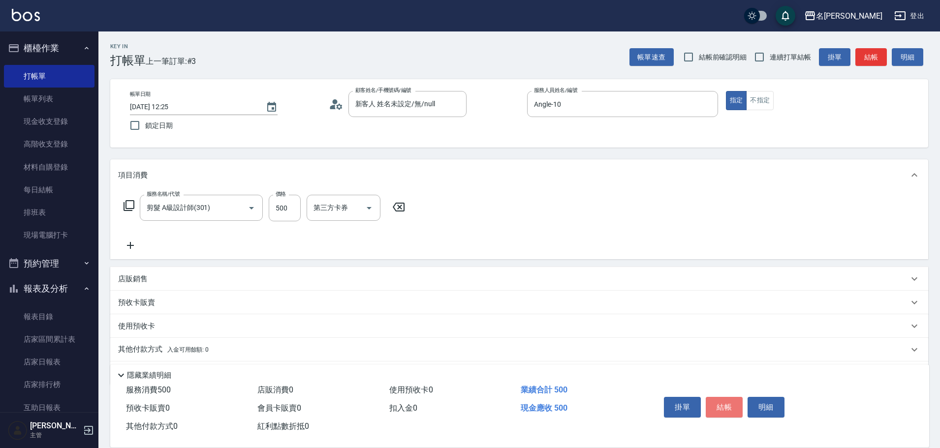
click at [724, 403] on button "結帳" at bounding box center [724, 407] width 37 height 21
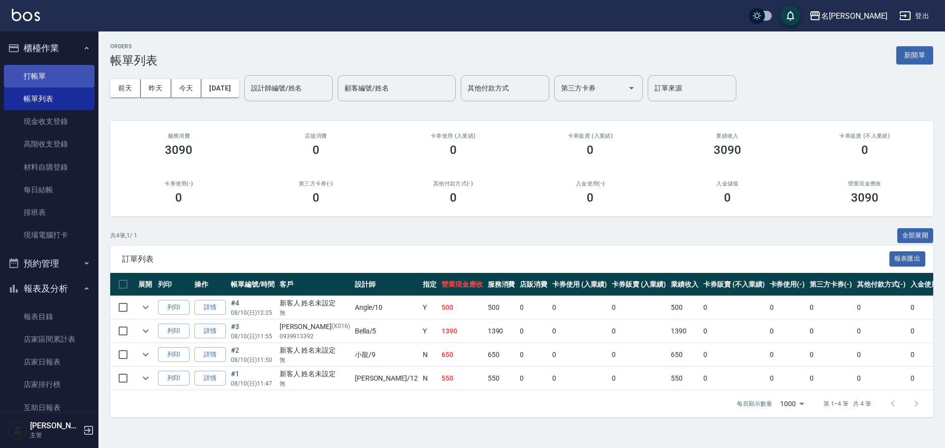
click at [50, 72] on link "打帳單" at bounding box center [49, 76] width 91 height 23
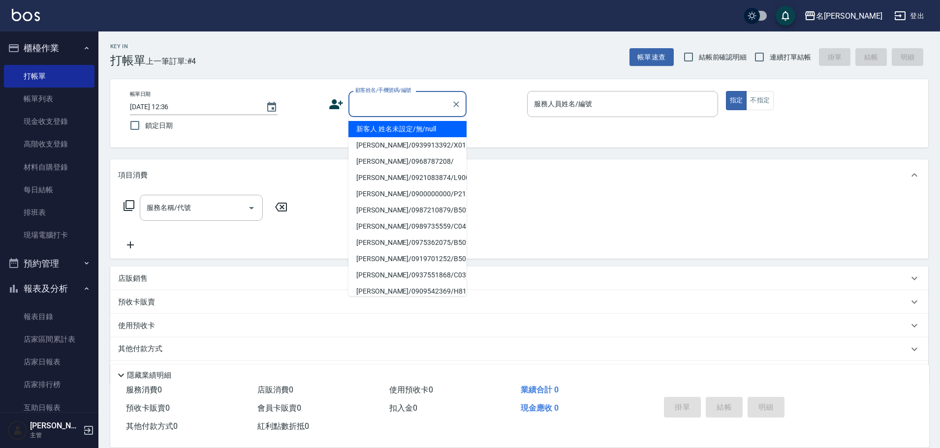
click at [429, 105] on input "顧客姓名/手機號碼/編號" at bounding box center [400, 103] width 94 height 17
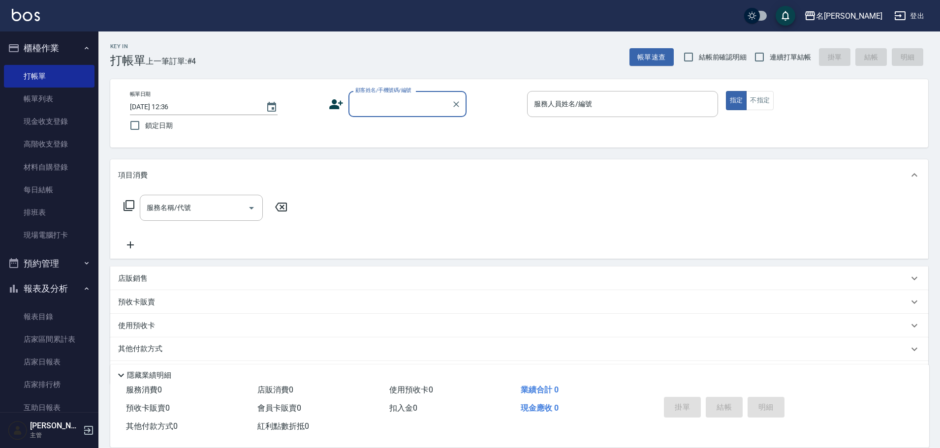
click at [395, 109] on input "顧客姓名/手機號碼/編號" at bounding box center [400, 103] width 94 height 17
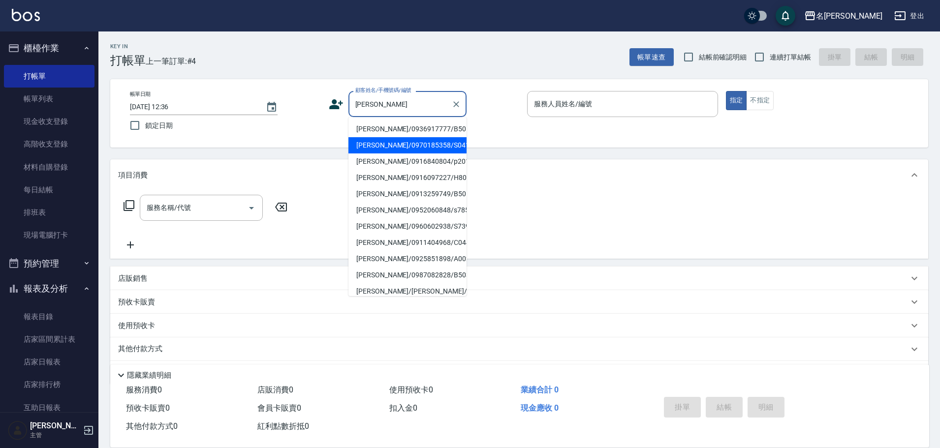
click at [446, 142] on li "[PERSON_NAME]/0970185358/S0415" at bounding box center [407, 145] width 118 height 16
type input "[PERSON_NAME]/0970185358/S0415"
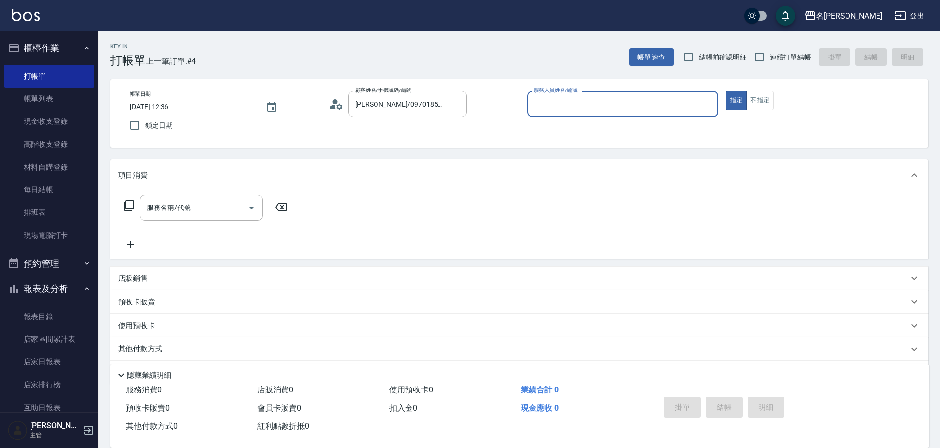
type input "Angle-10"
click at [131, 204] on icon at bounding box center [129, 206] width 12 height 12
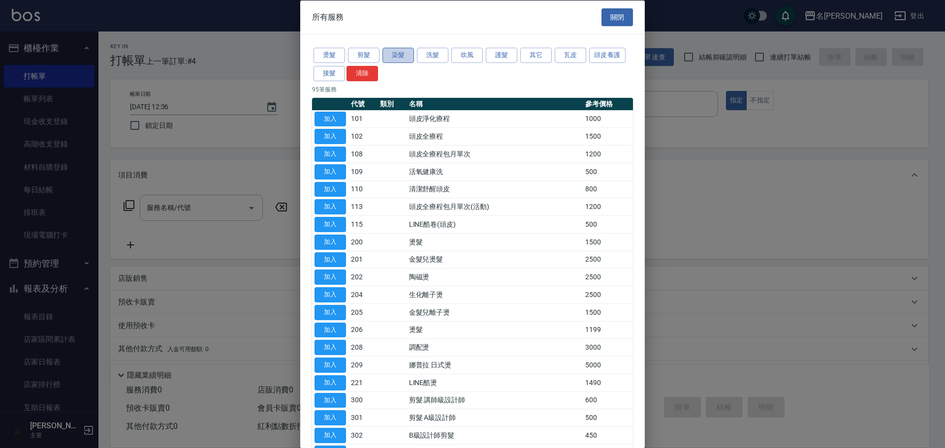
click at [400, 59] on button "染髮" at bounding box center [397, 55] width 31 height 15
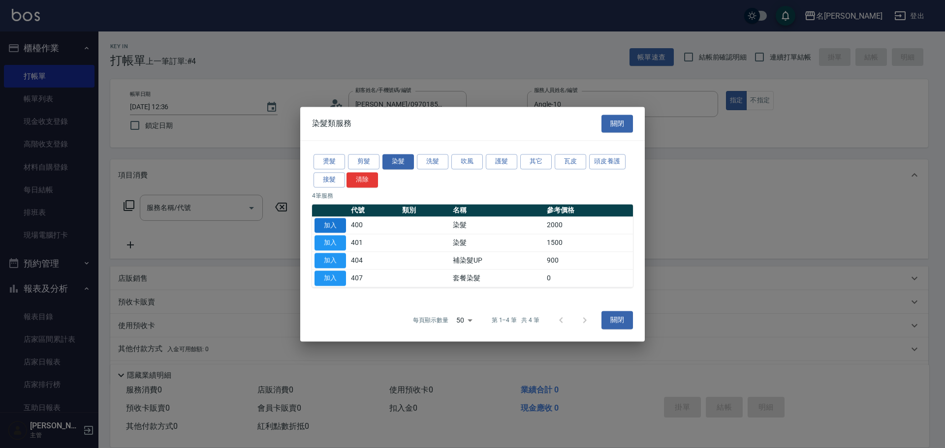
click at [342, 228] on button "加入" at bounding box center [329, 225] width 31 height 15
type input "染髮(400)"
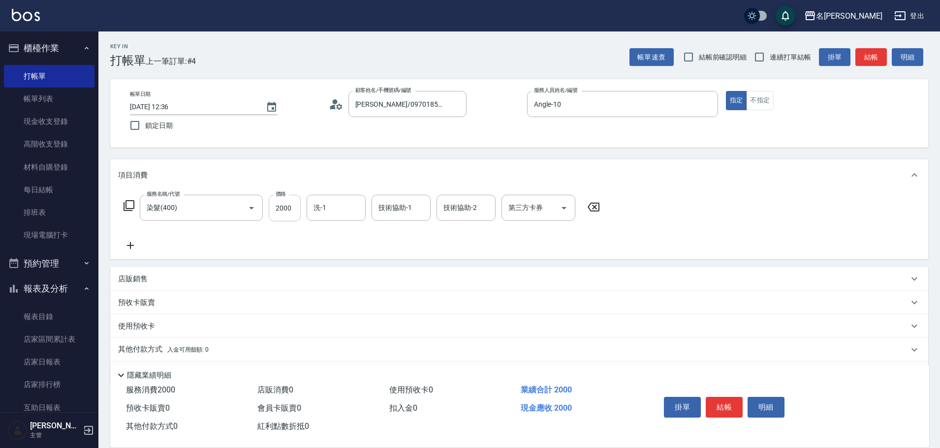
click at [293, 213] on input "2000" at bounding box center [285, 208] width 32 height 27
type input "1500"
click at [726, 407] on button "結帳" at bounding box center [724, 407] width 37 height 21
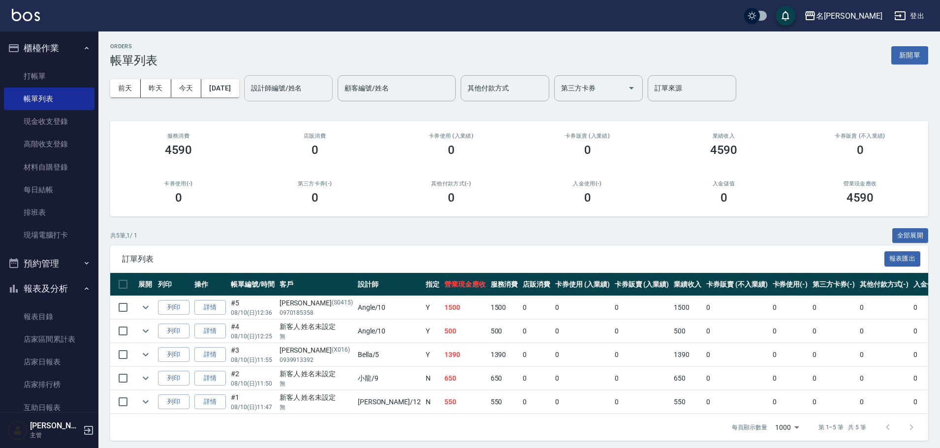
click at [297, 89] on input "設計師編號/姓名" at bounding box center [288, 88] width 80 height 17
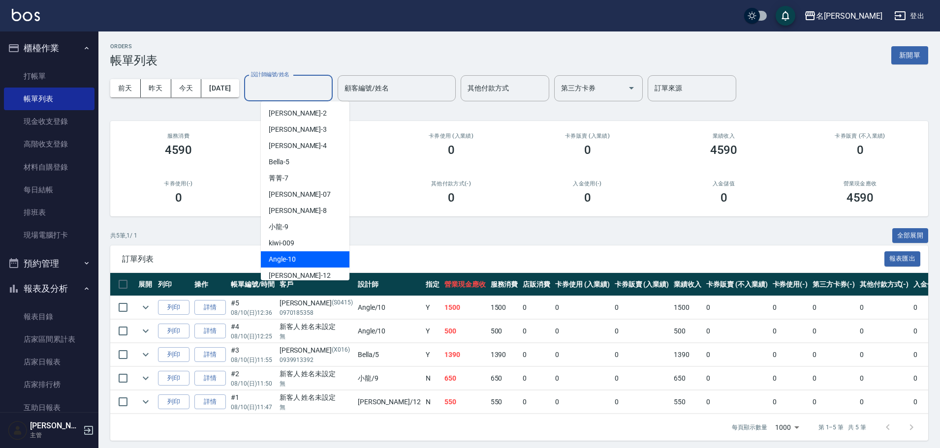
click at [267, 263] on div "Angle -10" at bounding box center [305, 259] width 89 height 16
type input "Angle-10"
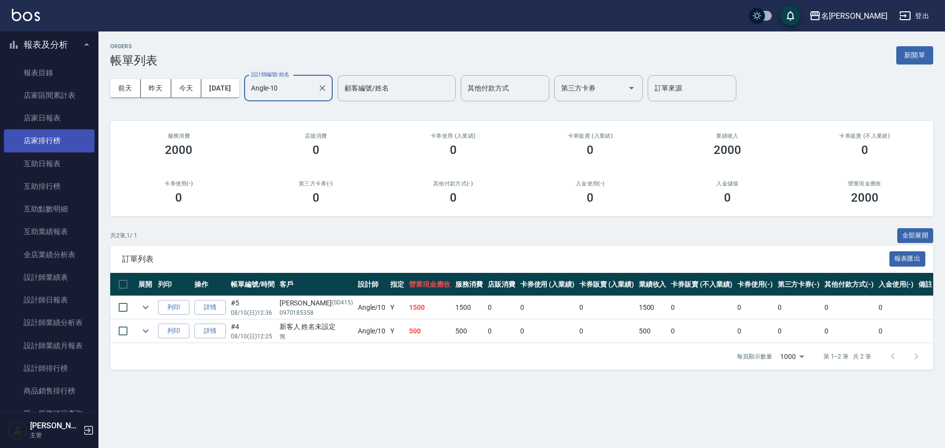
scroll to position [246, 0]
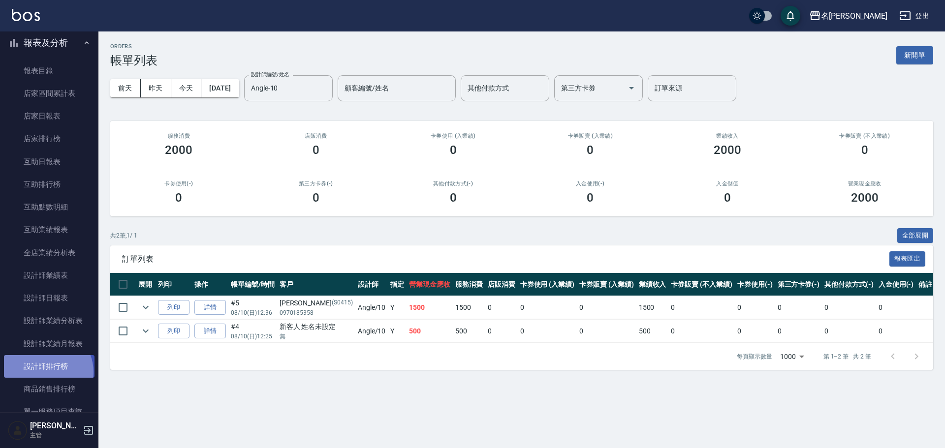
click at [44, 372] on link "設計師排行榜" at bounding box center [49, 366] width 91 height 23
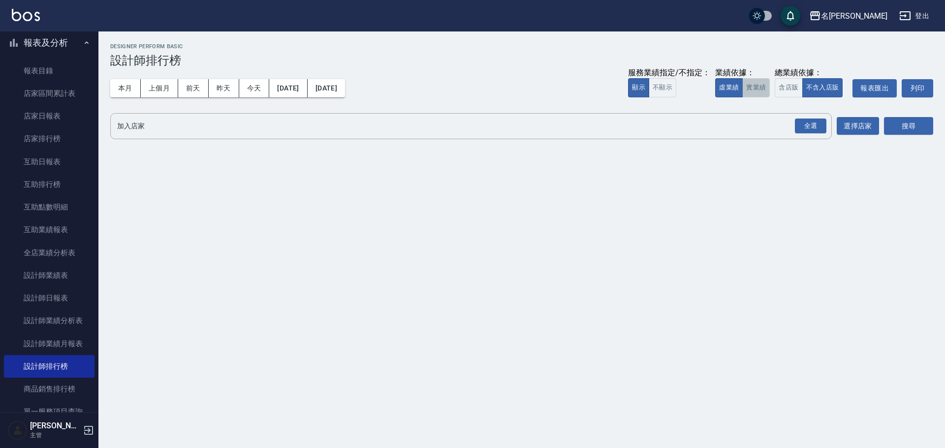
click at [762, 86] on button "實業績" at bounding box center [756, 87] width 28 height 19
click at [809, 124] on div "全選" at bounding box center [810, 126] width 31 height 15
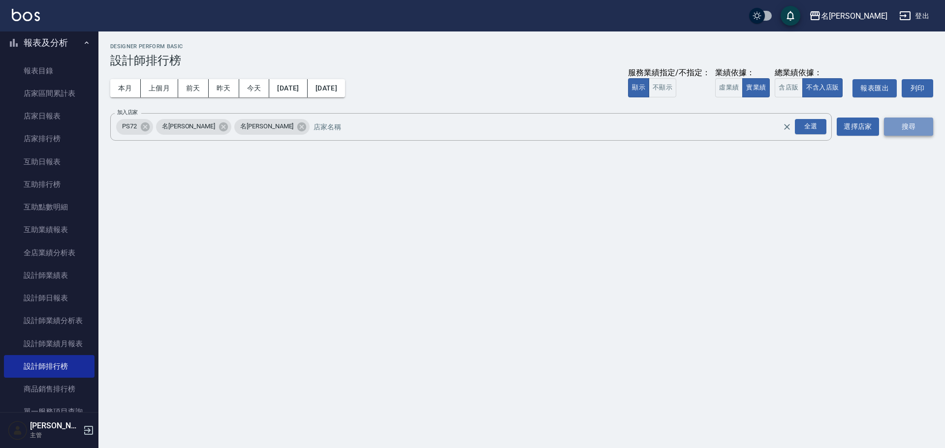
click at [906, 129] on button "搜尋" at bounding box center [908, 127] width 49 height 18
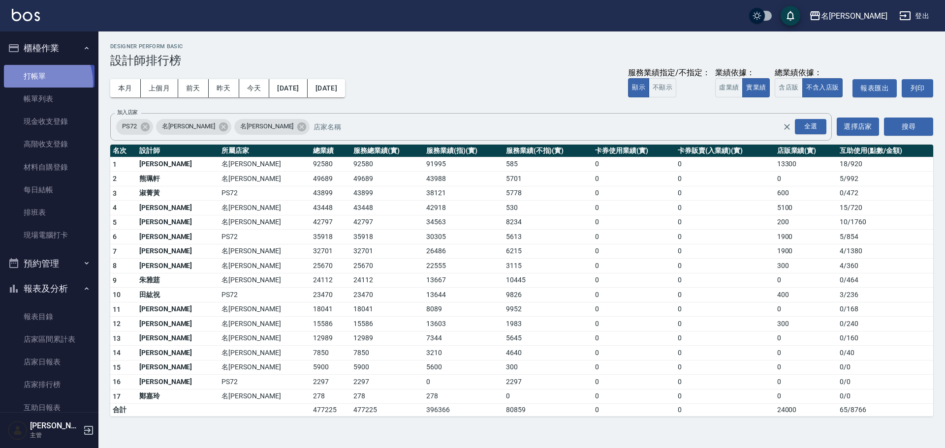
click at [38, 82] on link "打帳單" at bounding box center [49, 76] width 91 height 23
